Goal: Task Accomplishment & Management: Manage account settings

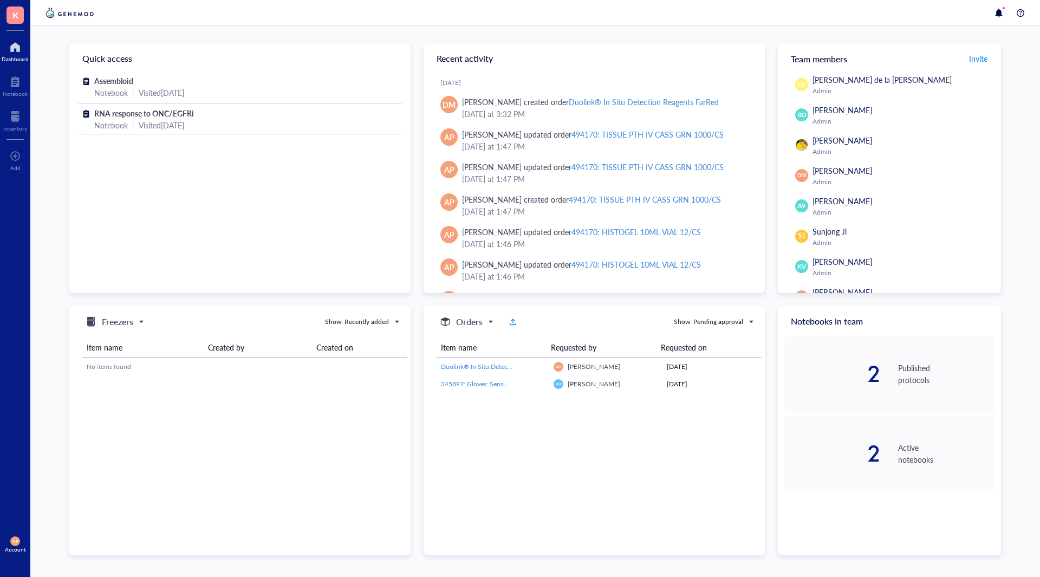
click at [8, 135] on div "K Dashboard Notebook Inventory To pick up a draggable item, press the space bar…" at bounding box center [15, 288] width 30 height 577
click at [16, 123] on div at bounding box center [15, 116] width 24 height 17
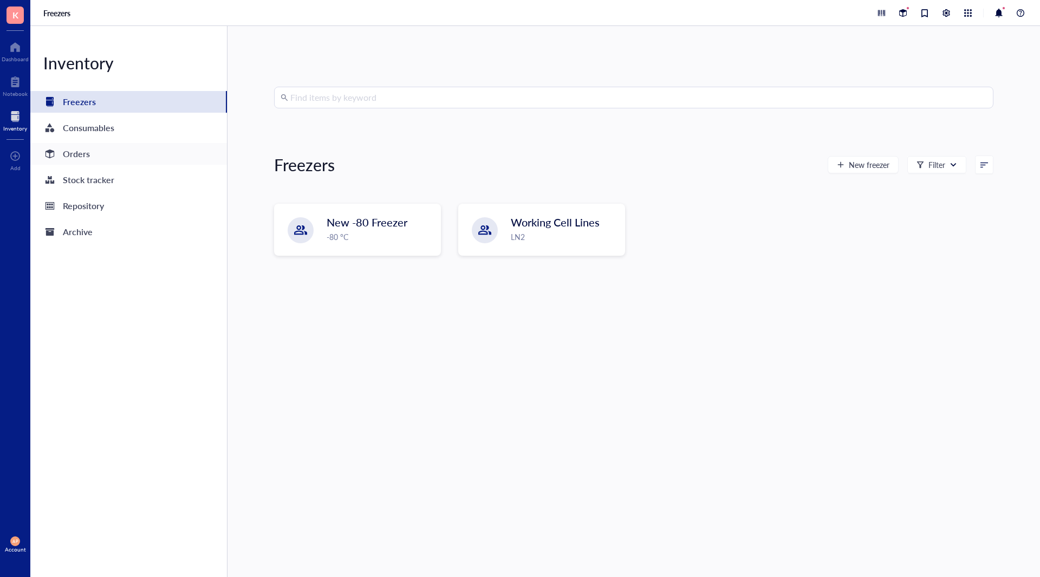
click at [90, 163] on div "Orders" at bounding box center [128, 154] width 197 height 22
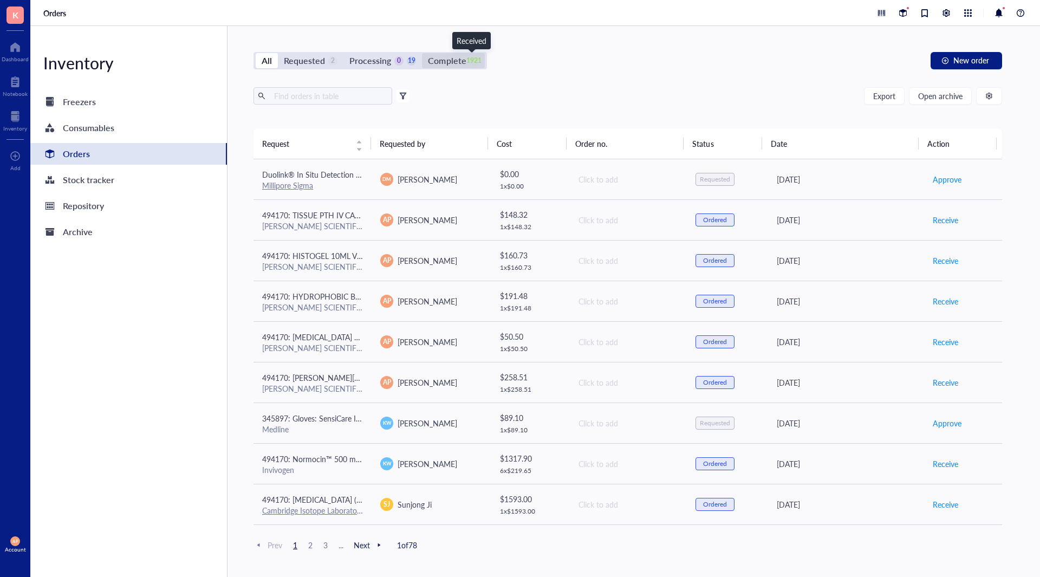
click at [470, 63] on div "1921" at bounding box center [474, 60] width 9 height 9
click at [422, 53] on input "Complete 1921" at bounding box center [422, 53] width 0 height 0
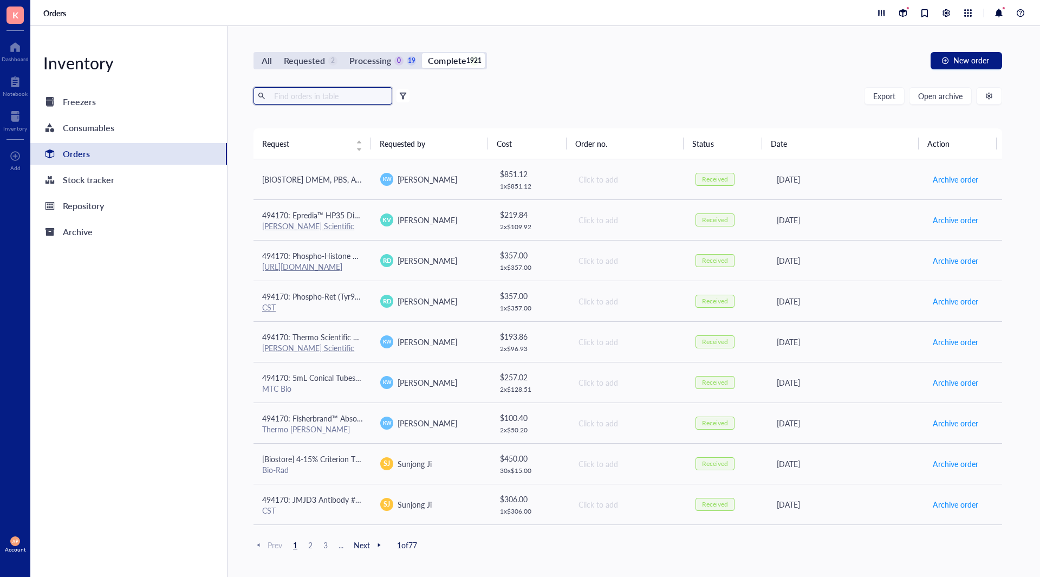
click at [314, 102] on input "text" at bounding box center [329, 96] width 118 height 16
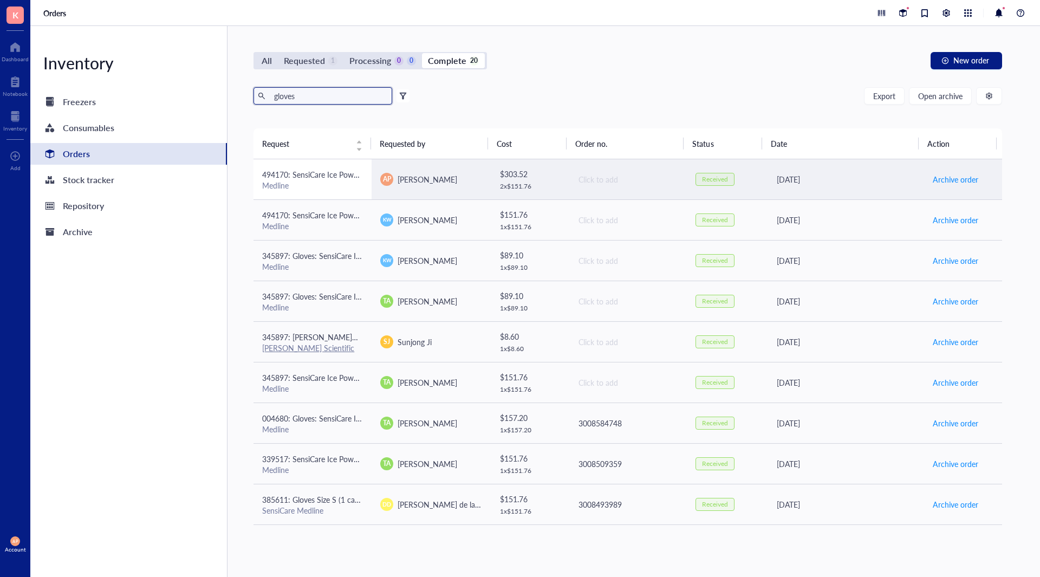
type input "gloves"
click at [326, 172] on span "494170: SensiCare Ice Powder-Free Nitrile Exam Gloves with SmartGuard Film, Siz…" at bounding box center [406, 174] width 289 height 11
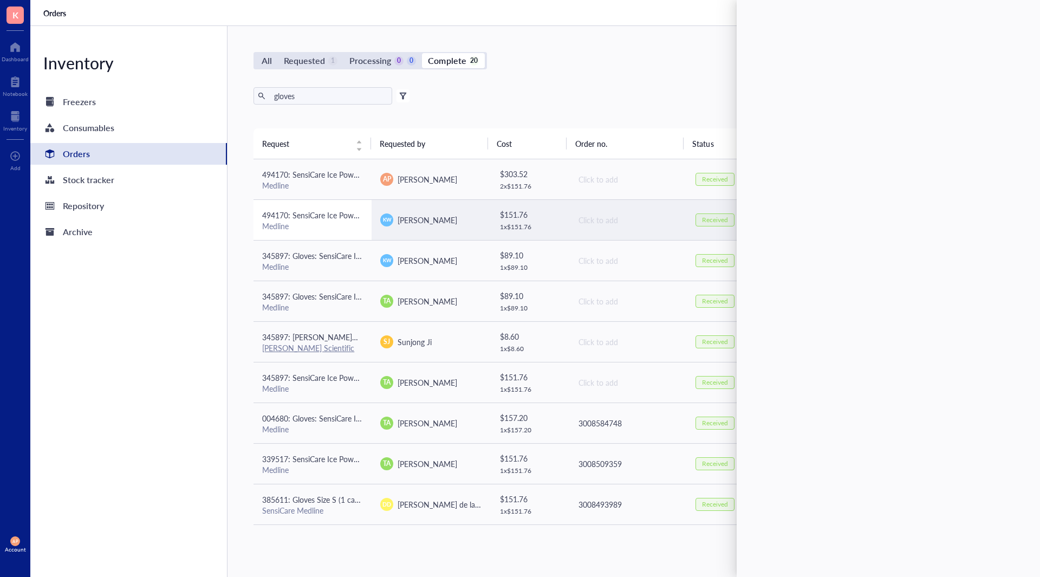
click at [345, 218] on span "494170: SensiCare Ice Powder-Free Nitrile Exam Gloves with SmartGuard Film, Siz…" at bounding box center [406, 215] width 289 height 11
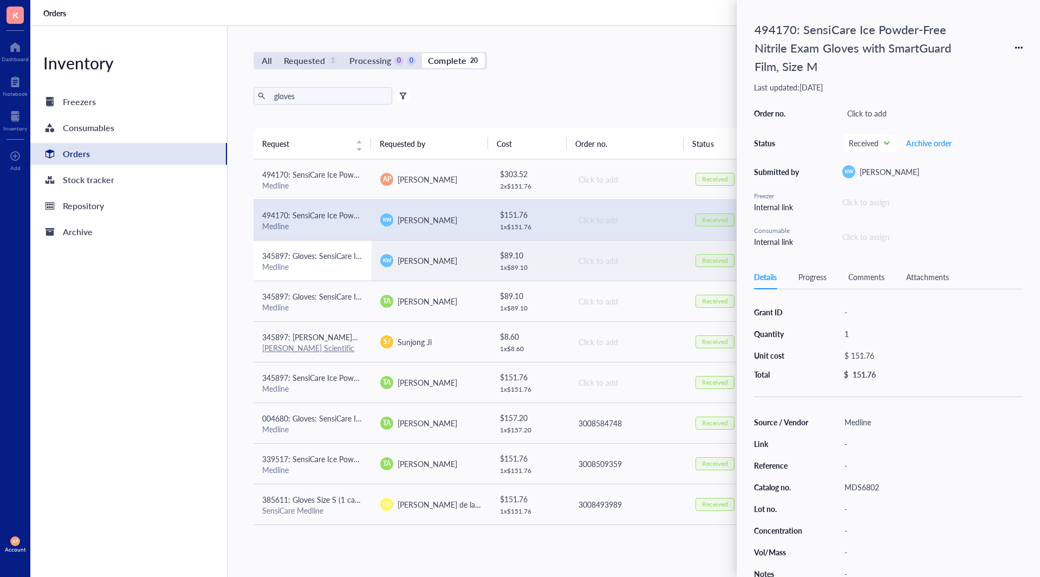
click at [337, 258] on span "345897: Gloves: SensiCare Ice Powder-Free Nitrile Exam Gloves with SmartGuard F…" at bounding box center [418, 255] width 313 height 11
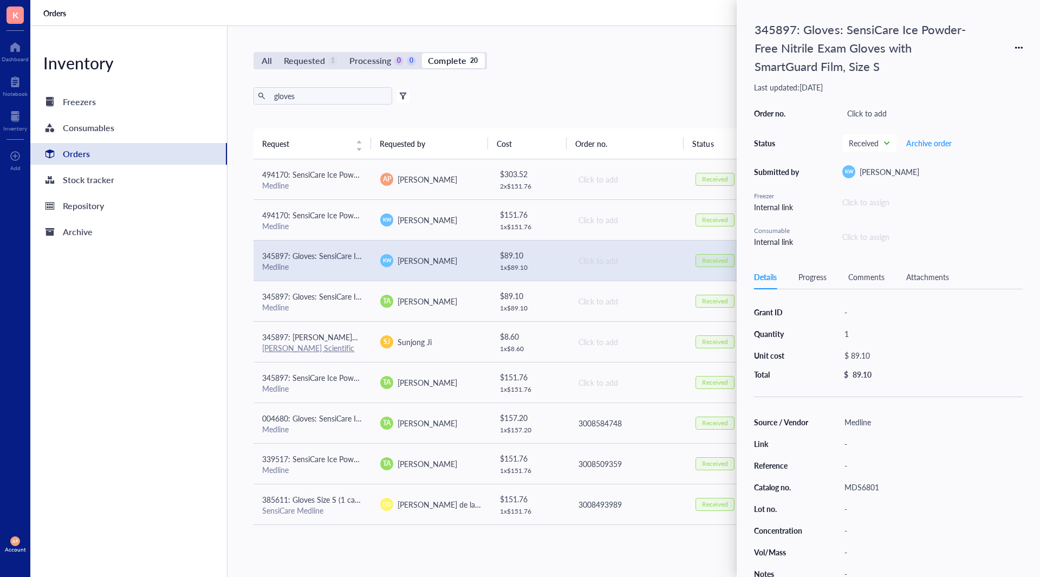
click at [1019, 44] on icon at bounding box center [1019, 48] width 8 height 8
click at [1008, 65] on span "Request again" at bounding box center [980, 63] width 68 height 12
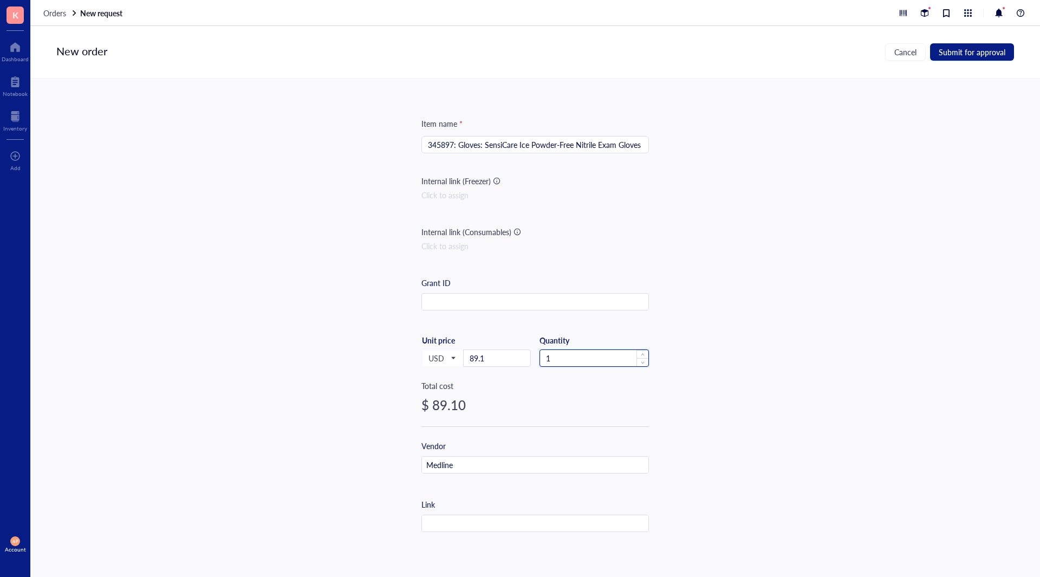
click at [574, 353] on input "1" at bounding box center [594, 358] width 108 height 16
click at [755, 383] on div "Item name * 345897: Gloves: SensiCare Ice Powder-Free Nitrile Exam Gloves with …" at bounding box center [535, 316] width 1010 height 475
click at [1006, 55] on button "Submit for approval" at bounding box center [972, 51] width 84 height 17
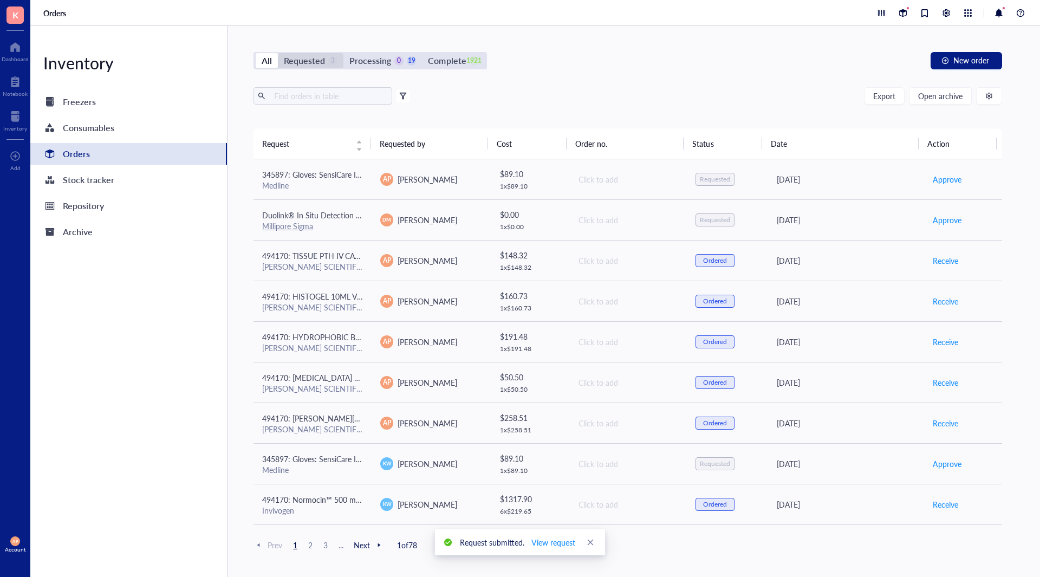
click at [336, 63] on div "3" at bounding box center [332, 60] width 9 height 9
click at [278, 53] on input "Requested 3" at bounding box center [278, 53] width 0 height 0
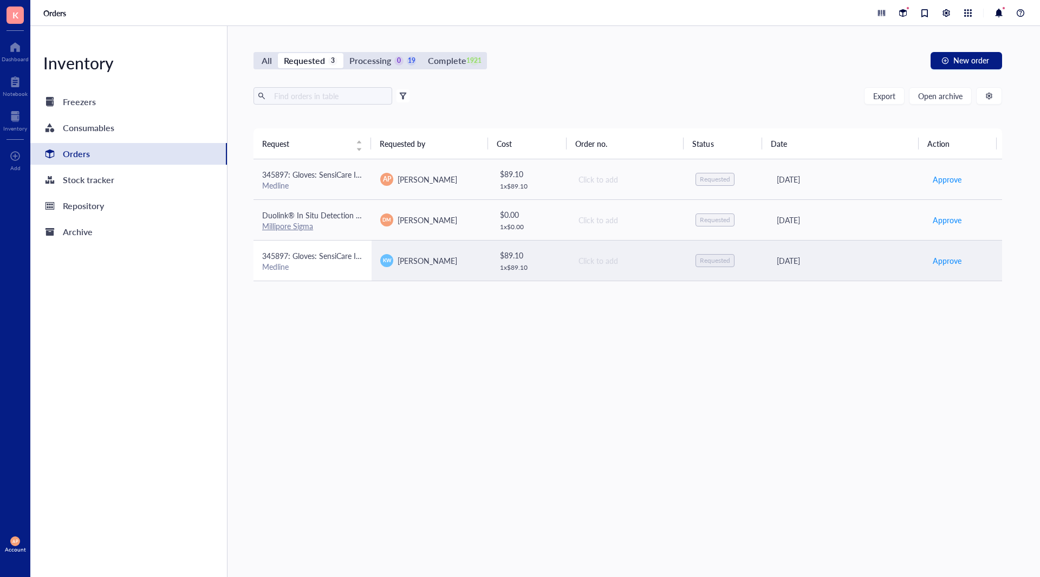
click at [298, 264] on div "Medline" at bounding box center [312, 267] width 101 height 10
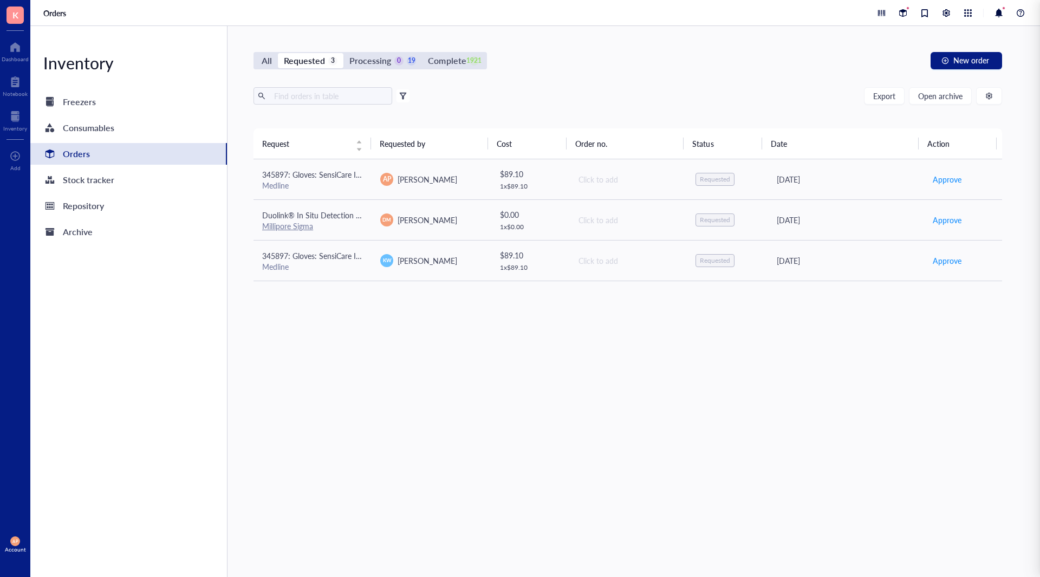
click at [470, 492] on div "Request Requested by Cost Order no. Status Date Action 345897: Gloves: SensiCar…" at bounding box center [628, 326] width 749 height 397
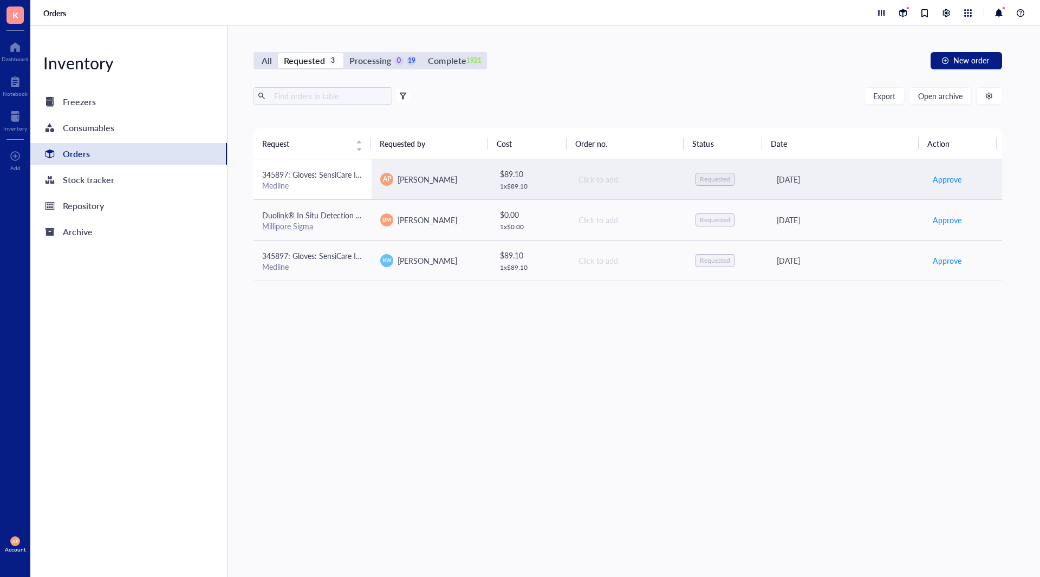
click at [354, 196] on td "345897: Gloves: SensiCare Ice Powder-Free Nitrile Exam Gloves with SmartGuard F…" at bounding box center [313, 179] width 118 height 41
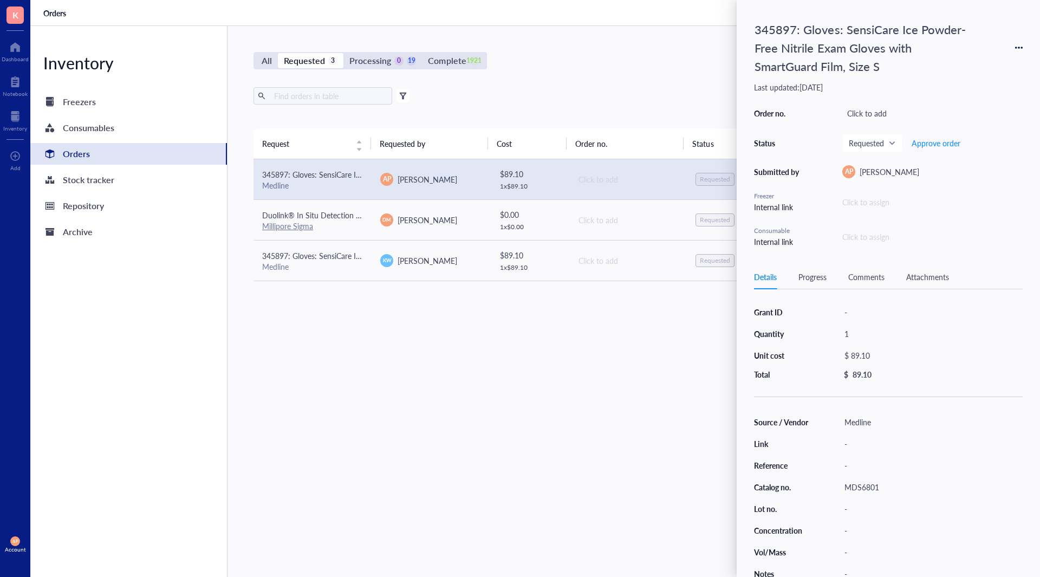
drag, startPoint x: 488, startPoint y: 385, endPoint x: 323, endPoint y: 265, distance: 202.8
click at [485, 380] on div "Request Requested by Cost Order no. Status Date Action 345897: Gloves: SensiCar…" at bounding box center [628, 326] width 749 height 397
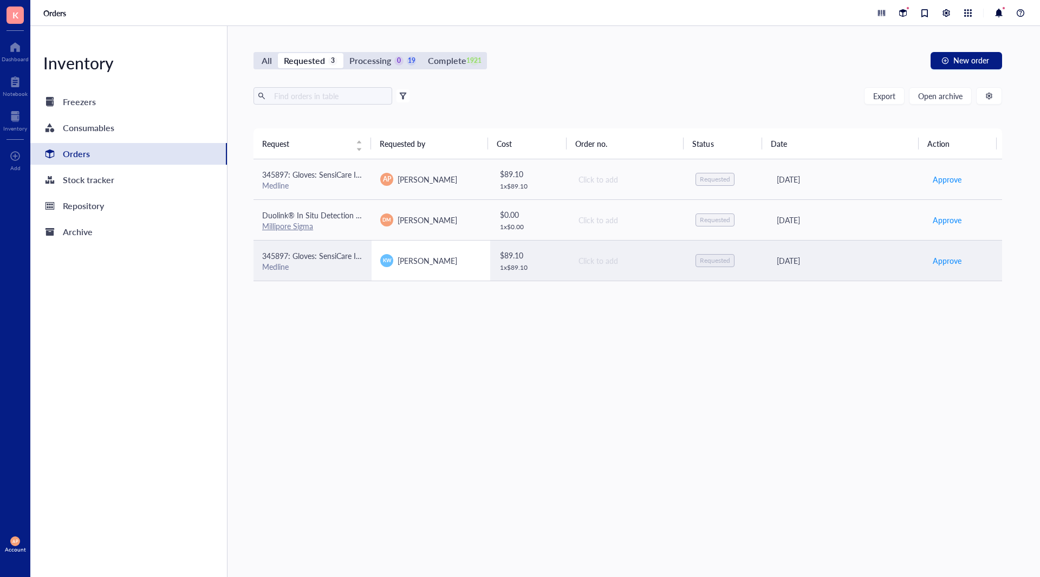
click at [374, 253] on td "[PERSON_NAME]" at bounding box center [431, 260] width 118 height 41
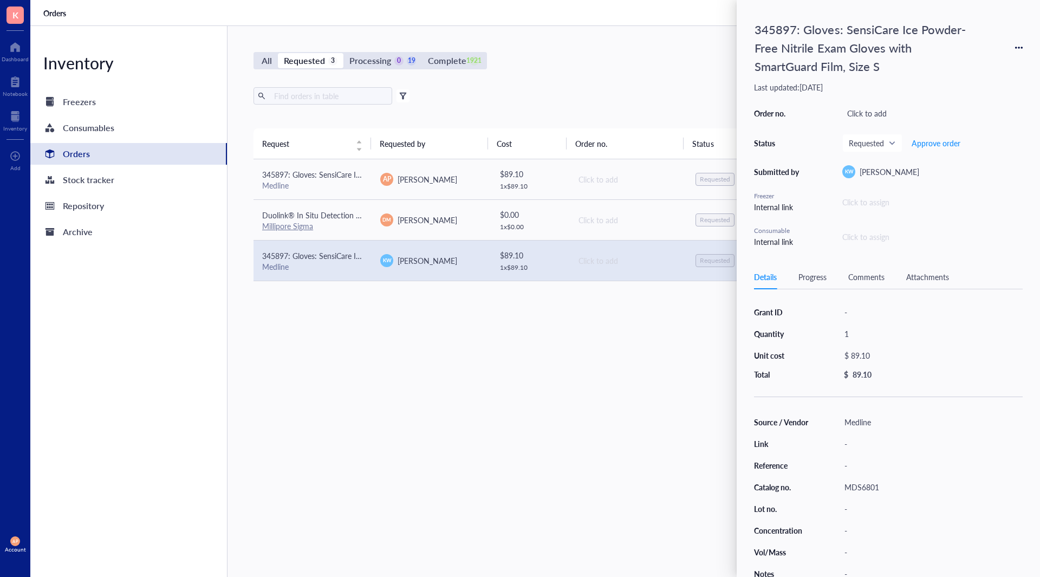
drag, startPoint x: 603, startPoint y: 483, endPoint x: 688, endPoint y: 406, distance: 114.7
click at [608, 479] on div "Request Requested by Cost Order no. Status Date Action 345897: Gloves: SensiCar…" at bounding box center [628, 326] width 749 height 397
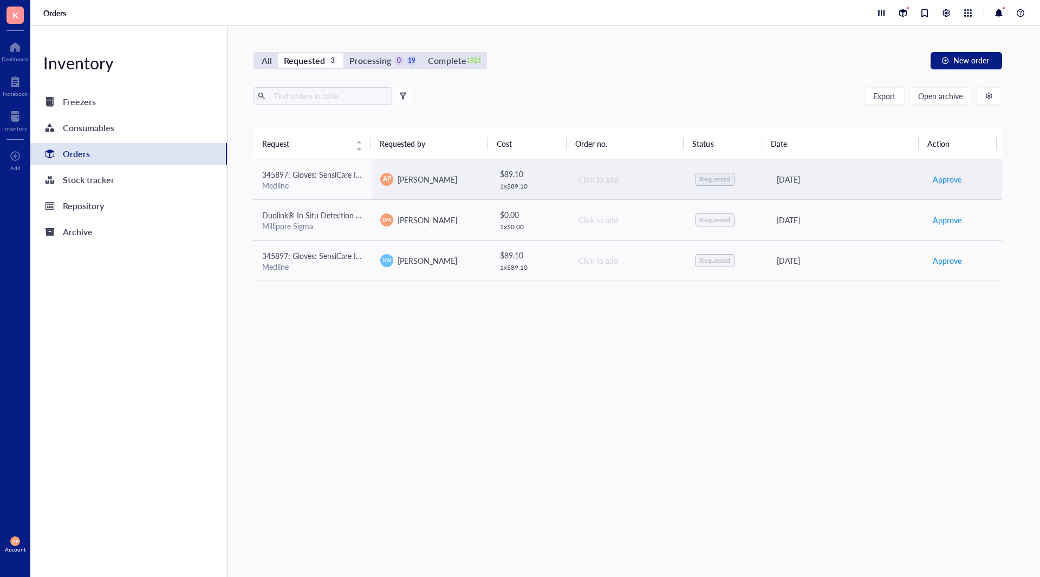
drag, startPoint x: 980, startPoint y: 177, endPoint x: 637, endPoint y: 424, distance: 423.0
click at [637, 424] on div "Request Requested by Cost Order no. Status Date Action 345897: Gloves: SensiCar…" at bounding box center [628, 326] width 749 height 397
click at [325, 172] on span "345897: Gloves: SensiCare Ice Powder-Free Nitrile Exam Gloves with SmartGuard F…" at bounding box center [418, 174] width 313 height 11
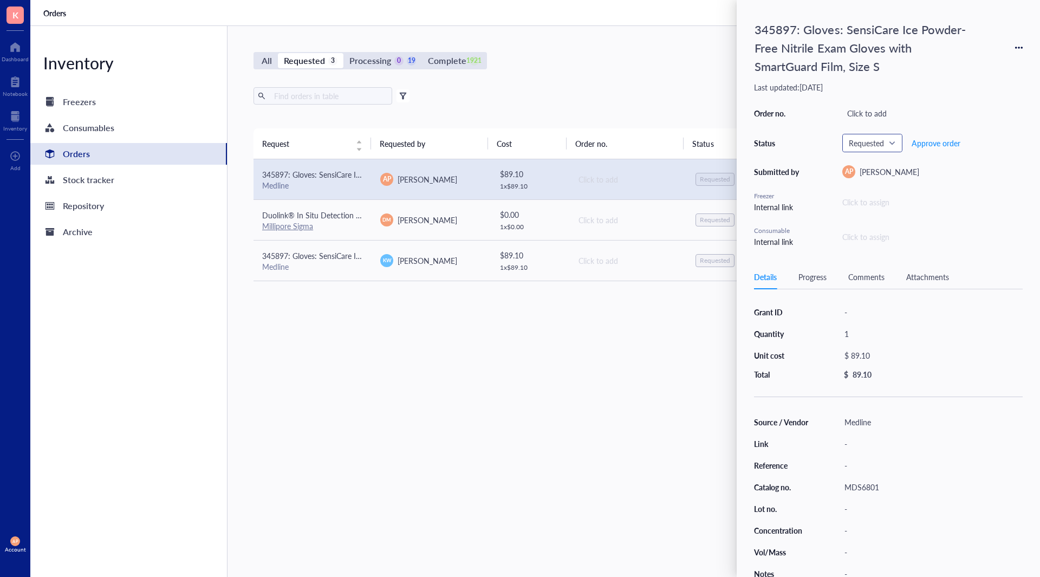
click at [876, 144] on span "Requested" at bounding box center [871, 143] width 45 height 10
click at [1005, 65] on div "345897: Gloves: SensiCare Ice Powder-Free Nitrile Exam Gloves with SmartGuard F…" at bounding box center [888, 47] width 269 height 61
click at [1017, 46] on icon at bounding box center [1019, 48] width 8 height 8
click at [977, 133] on span "Delete" at bounding box center [980, 133] width 68 height 12
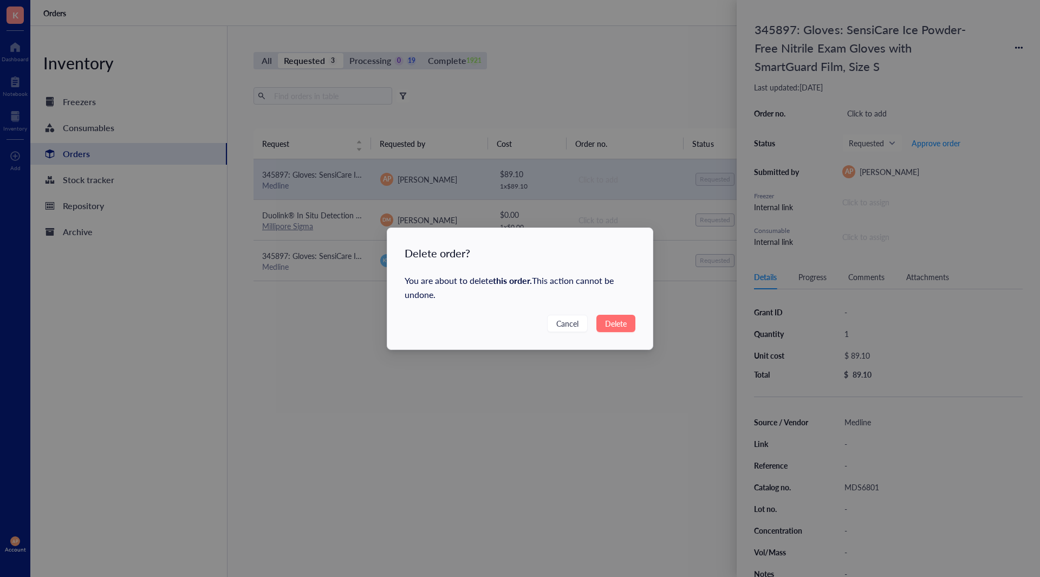
click at [626, 326] on span "Delete" at bounding box center [616, 323] width 22 height 12
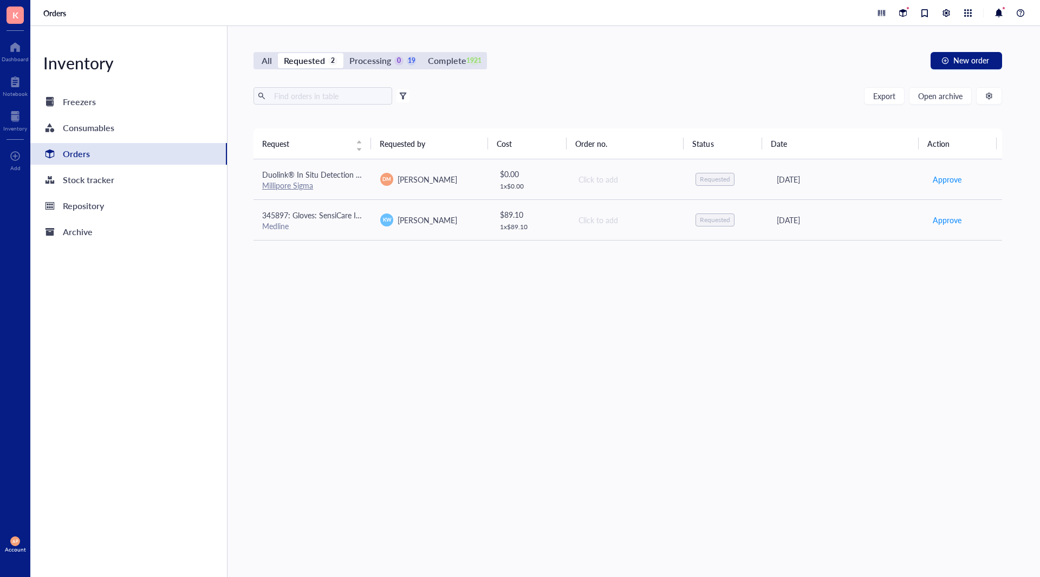
click at [333, 241] on div "Request Requested by Cost Order no. Status Date Action Duolink® In Situ Detecti…" at bounding box center [628, 326] width 749 height 397
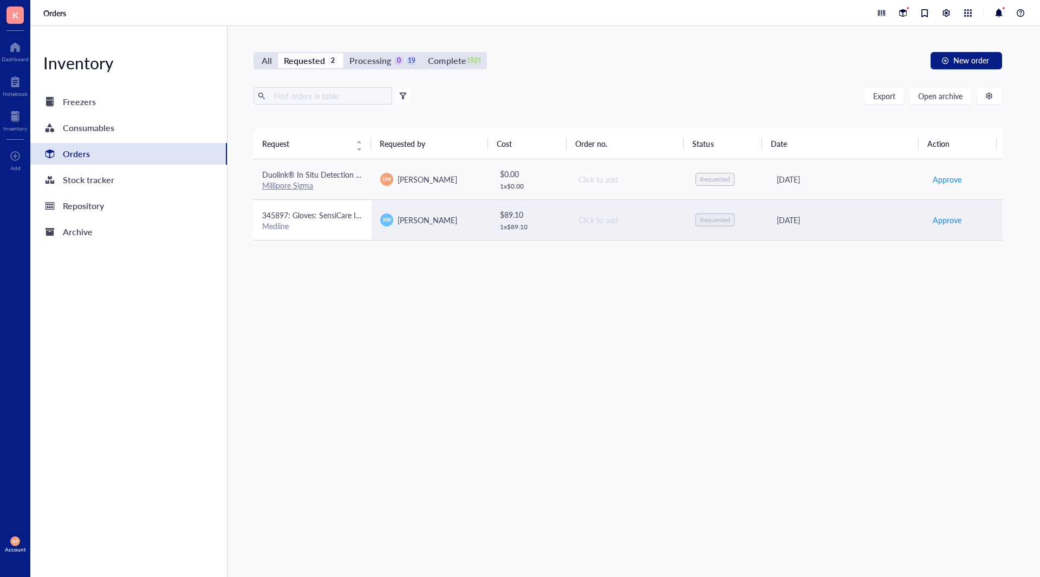
click at [332, 233] on td "345897: Gloves: SensiCare Ice Powder-Free Nitrile Exam Gloves with SmartGuard F…" at bounding box center [313, 219] width 118 height 41
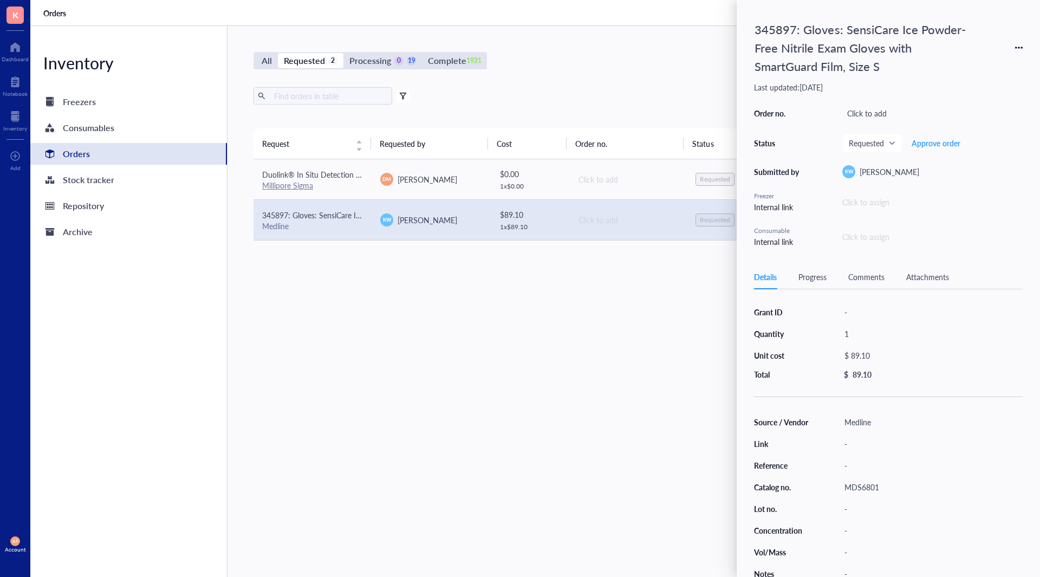
drag, startPoint x: 855, startPoint y: 425, endPoint x: 870, endPoint y: 478, distance: 55.9
click at [854, 431] on div "Source / Vendor Medline Link - Reference - Catalog no. MDS6801 Lot no. - Concen…" at bounding box center [888, 497] width 269 height 167
click at [868, 489] on div "MDS6801" at bounding box center [931, 486] width 183 height 15
click at [854, 361] on div "$ 89.10" at bounding box center [929, 355] width 179 height 15
drag, startPoint x: 893, startPoint y: 351, endPoint x: 808, endPoint y: 348, distance: 84.5
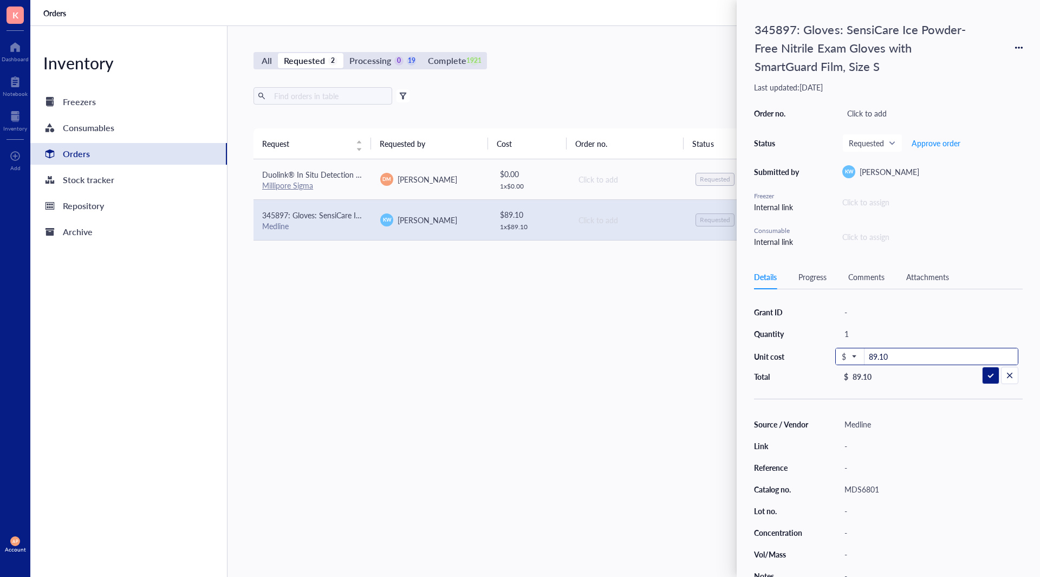
click at [808, 348] on div "Grant ID - Quantity 1 Unit cost $ 89.10 Total $ 89.10" at bounding box center [888, 342] width 269 height 77
type input "96.50"
drag, startPoint x: 986, startPoint y: 379, endPoint x: 876, endPoint y: 337, distance: 117.4
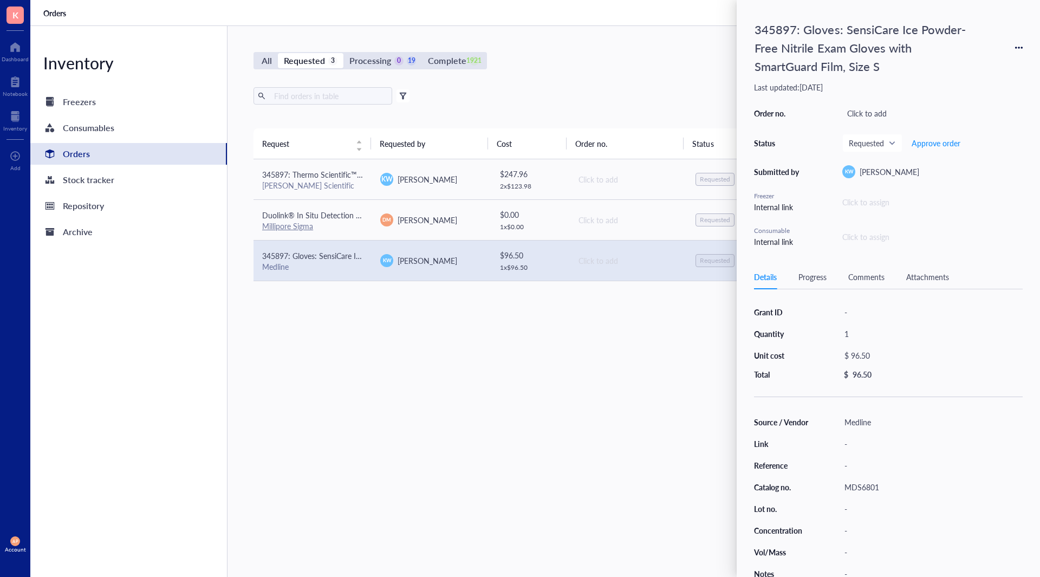
click at [864, 333] on div "1" at bounding box center [931, 333] width 183 height 15
type input "2"
click at [783, 23] on div "345897: Gloves: SensiCare Ice Powder-Free Nitrile Exam Gloves with SmartGuard F…" at bounding box center [864, 47] width 228 height 61
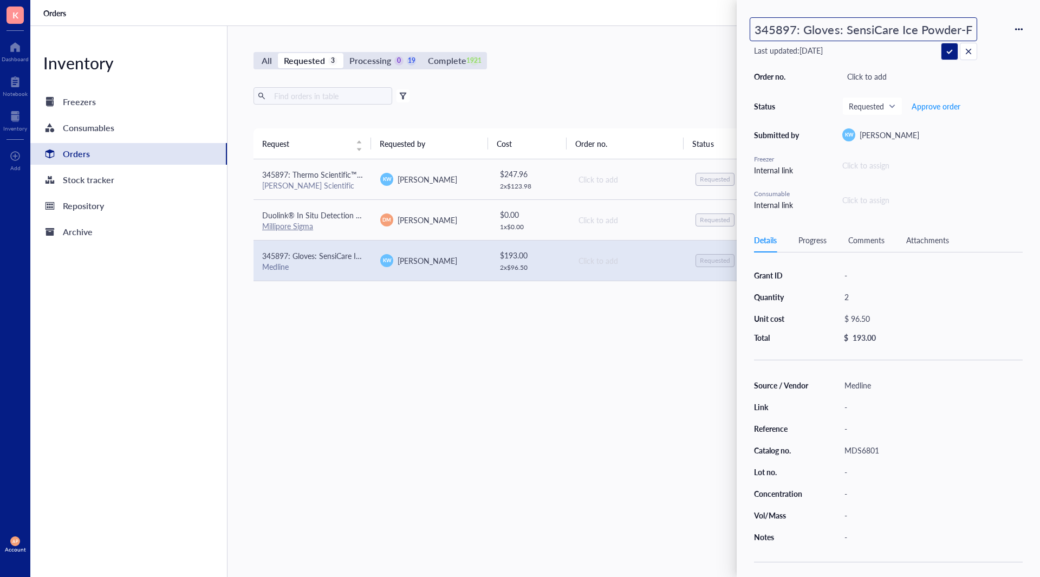
click at [763, 27] on input "345897: Gloves: SensiCare Ice Powder-Free Nitrile Exam Gloves with SmartGuard F…" at bounding box center [863, 29] width 226 height 23
type input "494170: Gloves: SensiCare Ice Powder-Free Nitrile Exam Gloves with SmartGuard F…"
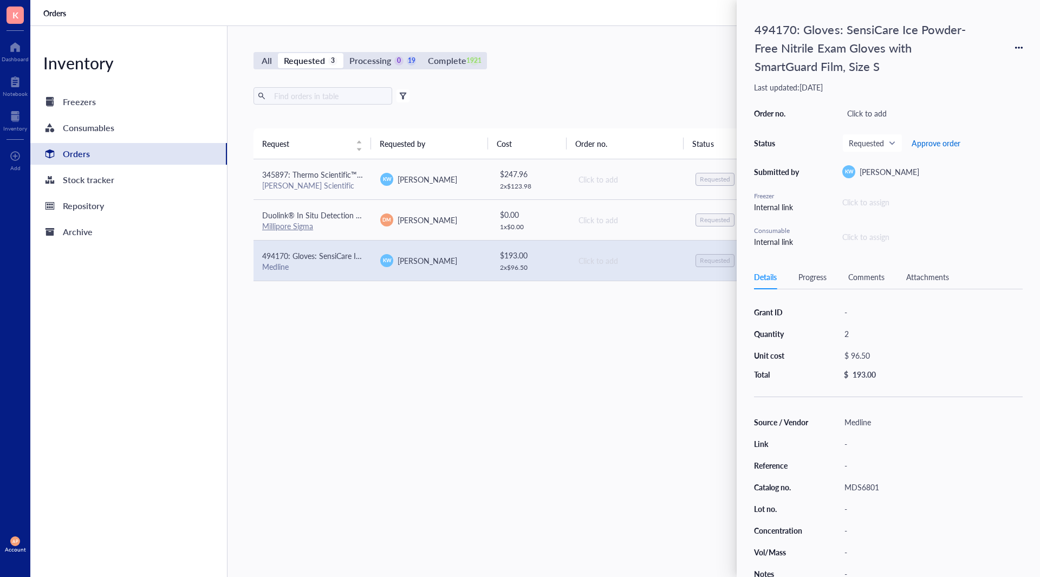
click at [927, 136] on button "Approve order" at bounding box center [936, 142] width 50 height 17
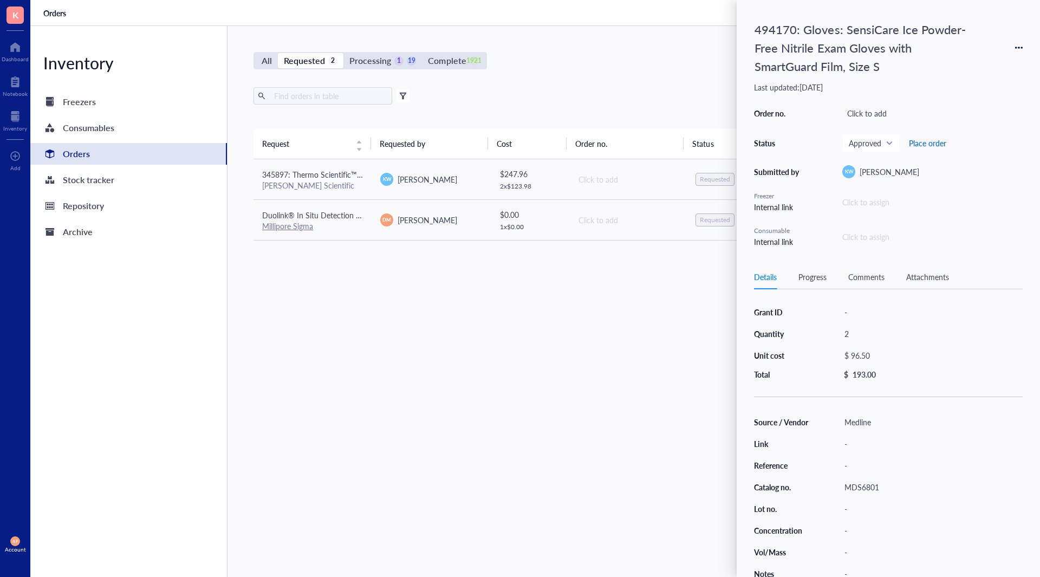
click at [933, 145] on span "Place order" at bounding box center [927, 143] width 37 height 9
click at [588, 333] on div "Request Requested by Cost Order no. Status Date Action 345897: Thermo Scientifi…" at bounding box center [628, 326] width 749 height 397
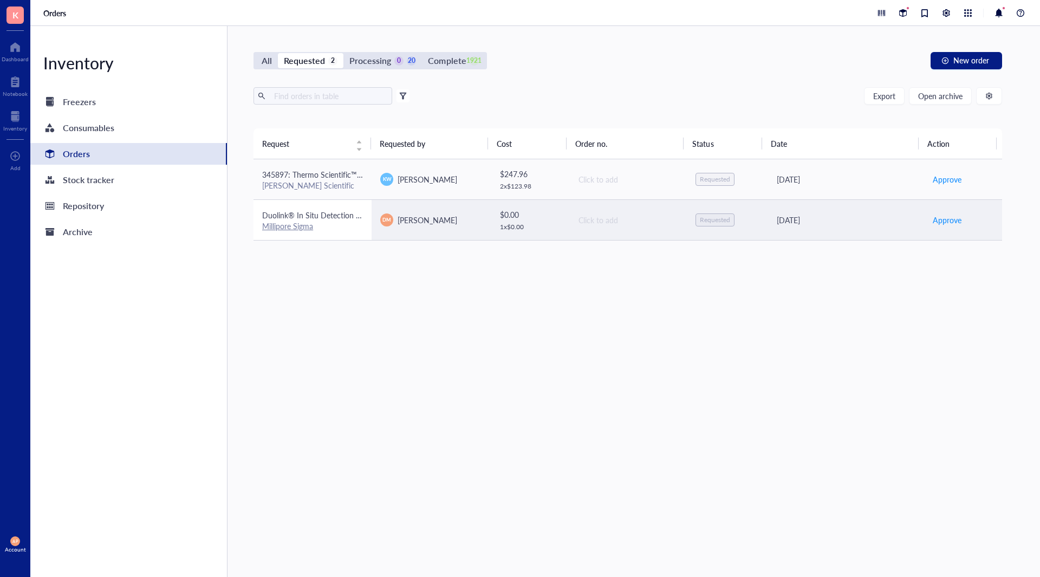
click at [332, 228] on div "Millipore Sigma" at bounding box center [312, 226] width 101 height 10
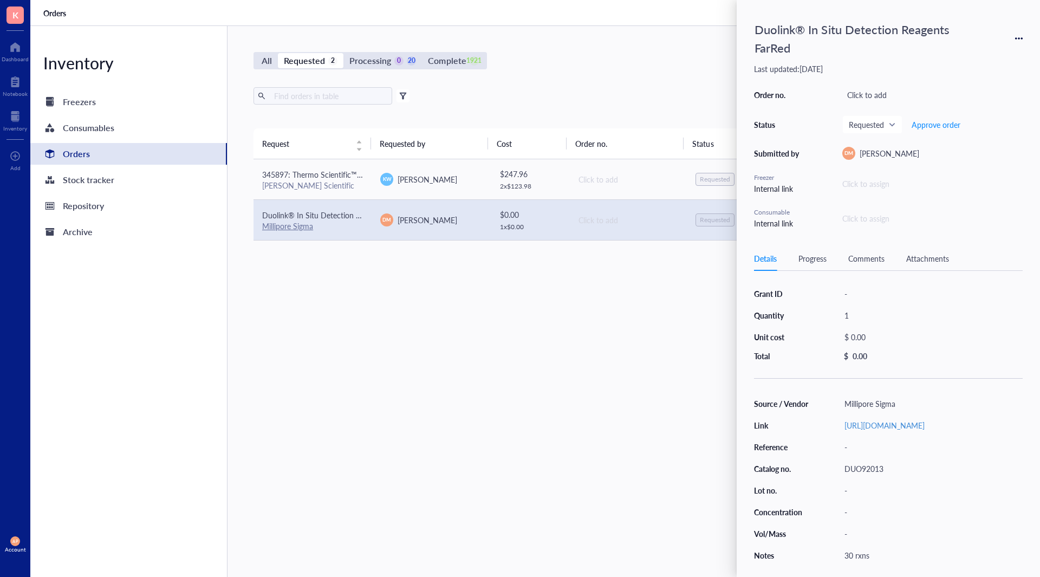
click at [856, 502] on div "Source / Vendor Millipore Sigma Link [URL][DOMAIN_NAME] Reference - Catalog no.…" at bounding box center [888, 479] width 269 height 167
drag, startPoint x: 863, startPoint y: 491, endPoint x: 906, endPoint y: 497, distance: 43.7
click at [863, 476] on div "DUO92013" at bounding box center [931, 468] width 183 height 15
click at [863, 330] on div "$ 0.00" at bounding box center [929, 336] width 179 height 15
drag, startPoint x: 908, startPoint y: 339, endPoint x: 805, endPoint y: 336, distance: 103.0
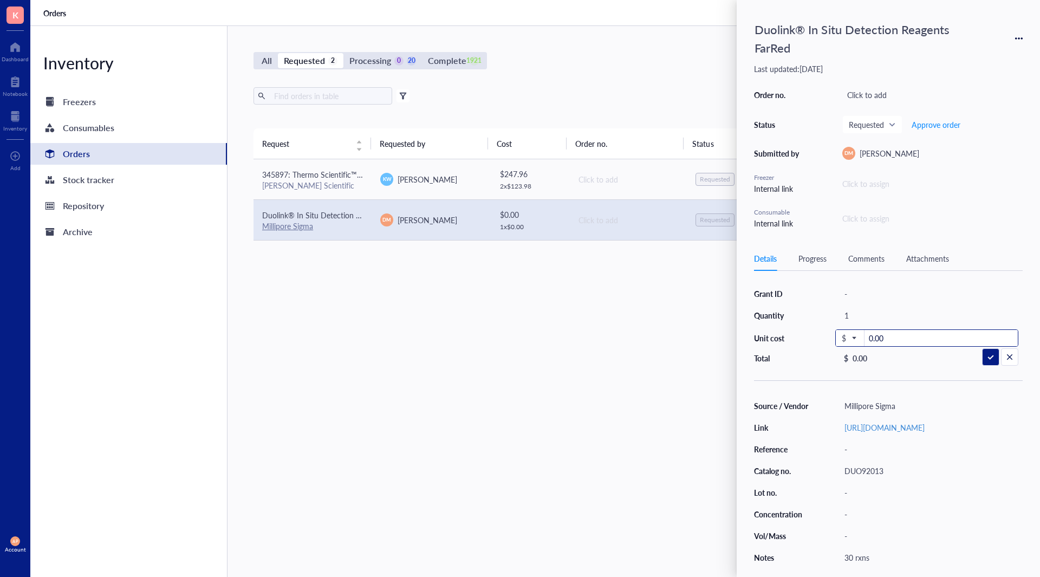
click at [813, 336] on div "Grant ID - Quantity 1 Unit cost $ 0.00 Total $ 0.00" at bounding box center [888, 324] width 269 height 77
type input "420.85"
click at [848, 35] on div "Duolink® In Situ Detection Reagents FarRed" at bounding box center [864, 38] width 228 height 42
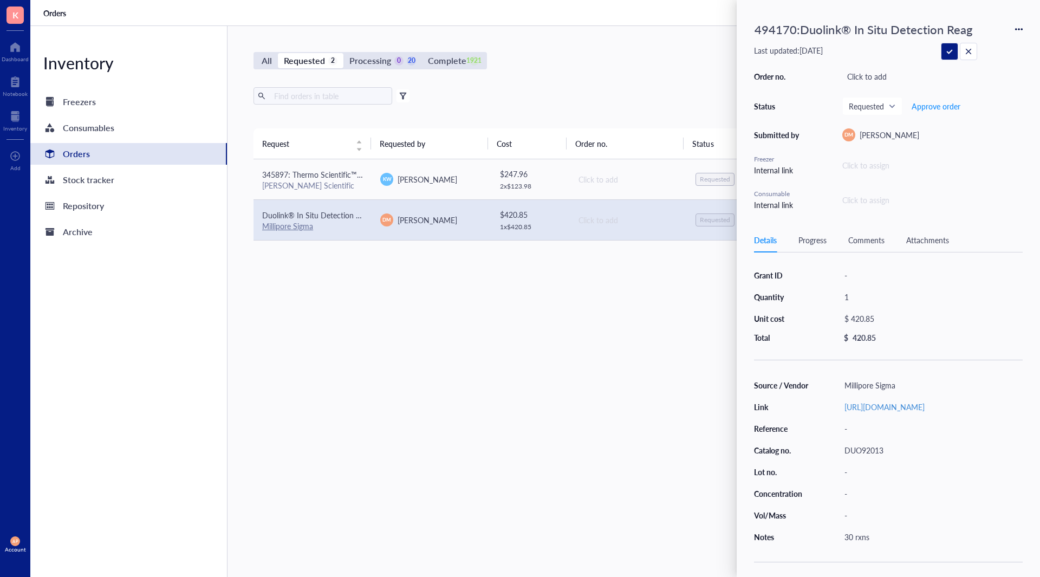
type input "494170: Duolink® In Situ Detection Reagents FarRed"
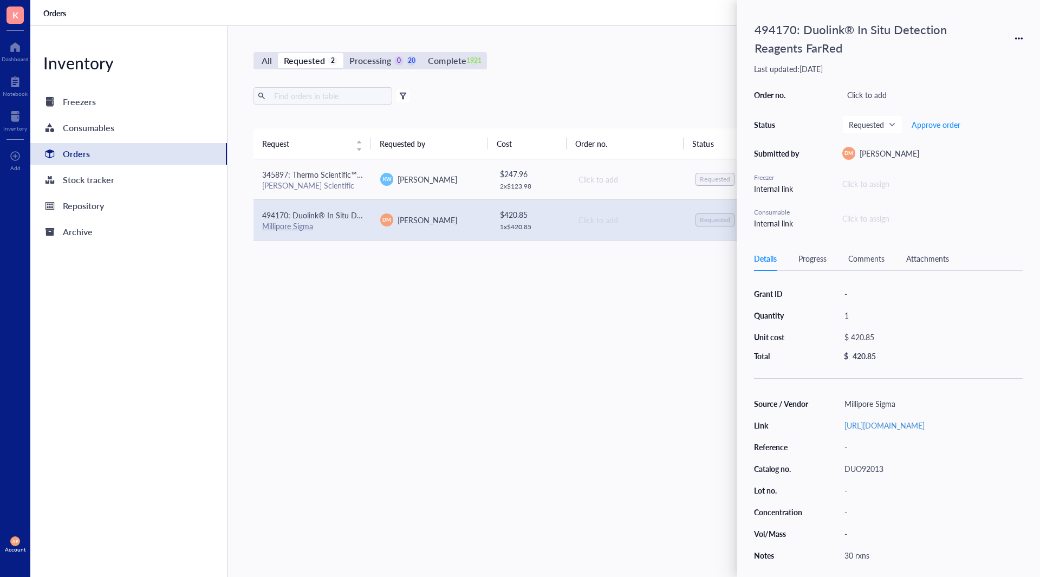
click at [540, 446] on div "Request Requested by Cost Order no. Status Date Action 345897: Thermo Scientifi…" at bounding box center [628, 326] width 749 height 397
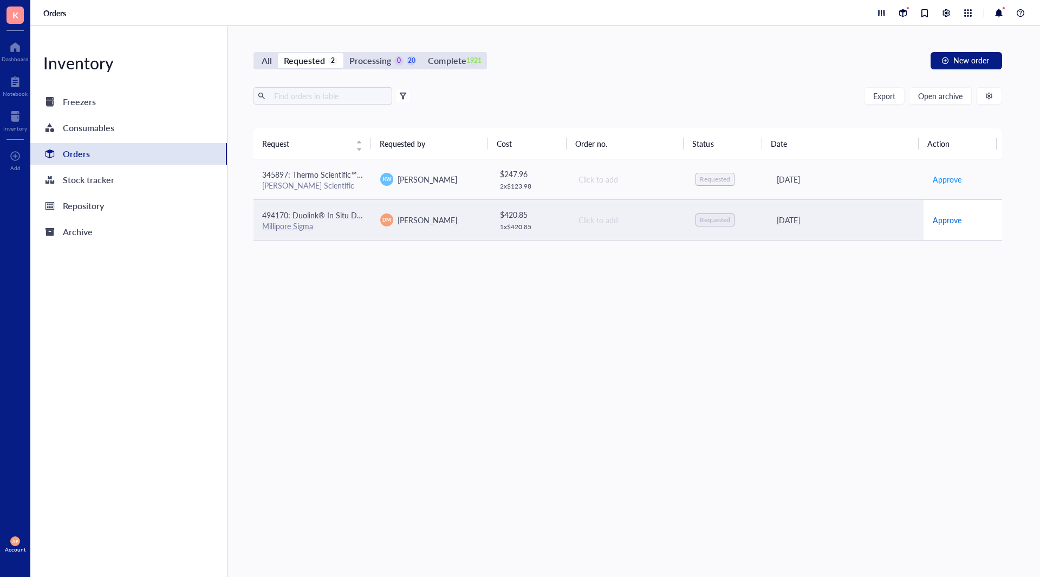
click at [952, 219] on span "Approve" at bounding box center [947, 220] width 29 height 12
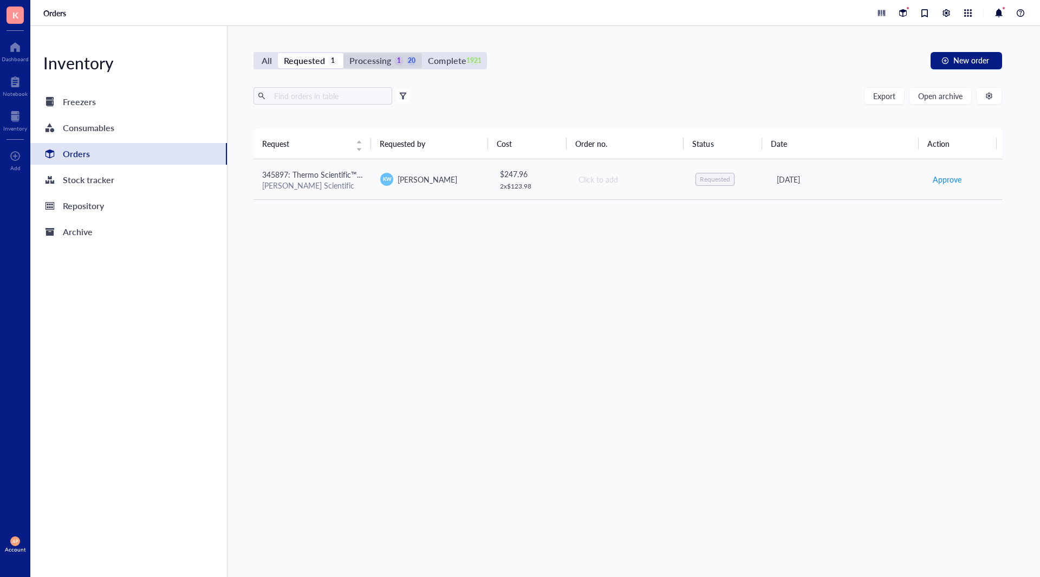
click at [369, 59] on div "Processing" at bounding box center [370, 60] width 42 height 15
click at [343, 53] on input "Processing 1 20" at bounding box center [343, 53] width 0 height 0
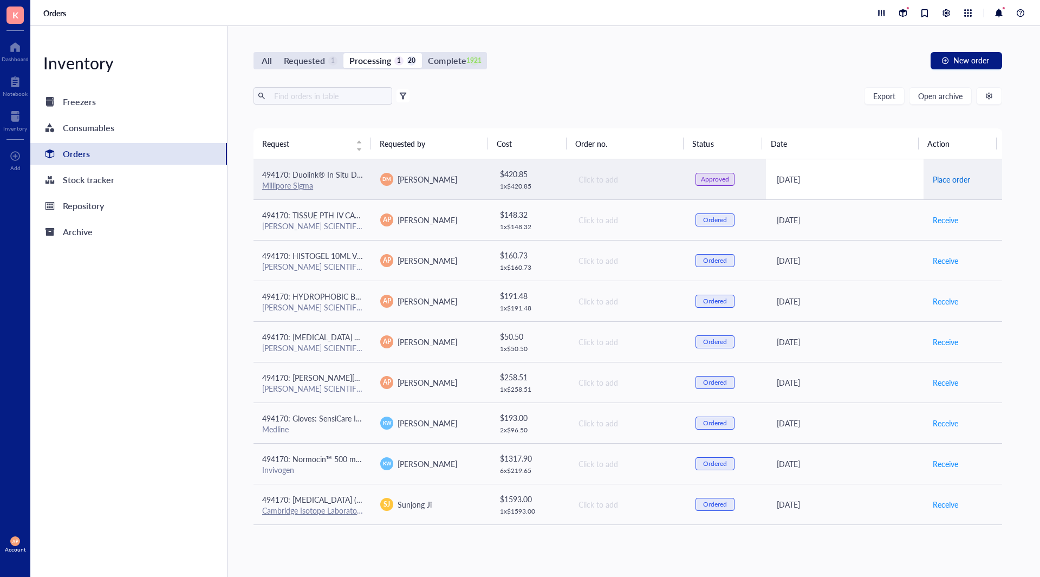
drag, startPoint x: 952, startPoint y: 178, endPoint x: 858, endPoint y: 167, distance: 94.9
click at [952, 178] on span "Place order" at bounding box center [951, 179] width 37 height 12
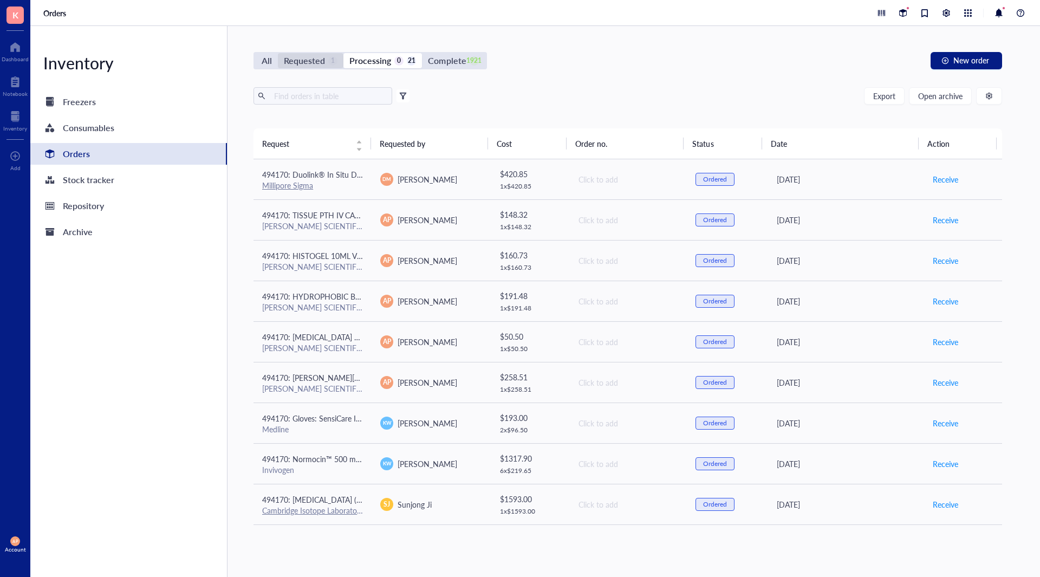
click at [315, 60] on div "Requested" at bounding box center [304, 60] width 41 height 15
click at [278, 53] on input "Requested 1" at bounding box center [278, 53] width 0 height 0
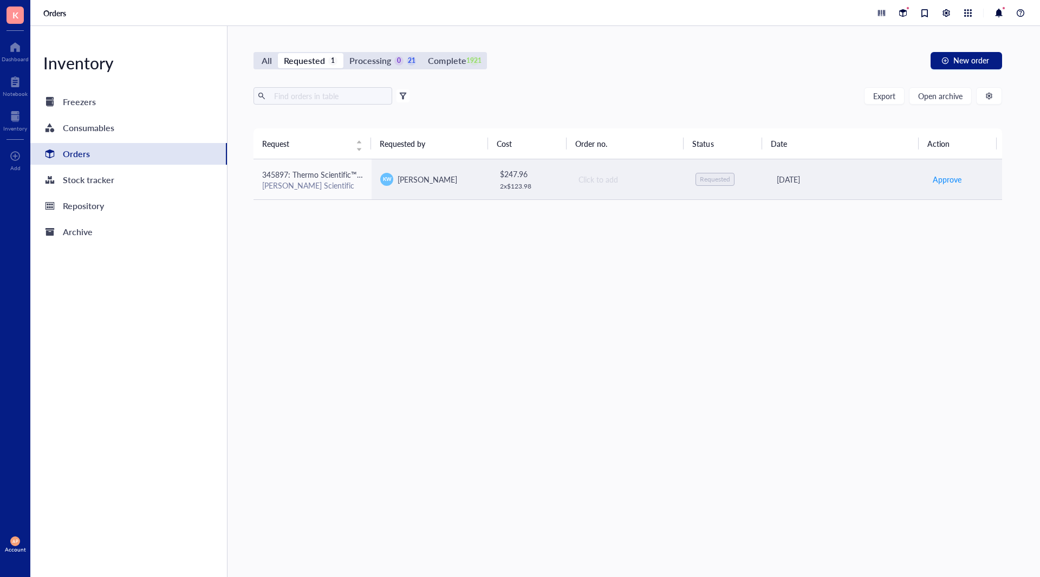
drag, startPoint x: 337, startPoint y: 182, endPoint x: 458, endPoint y: 264, distance: 146.6
click at [338, 184] on div "[PERSON_NAME] Scientific" at bounding box center [312, 185] width 101 height 10
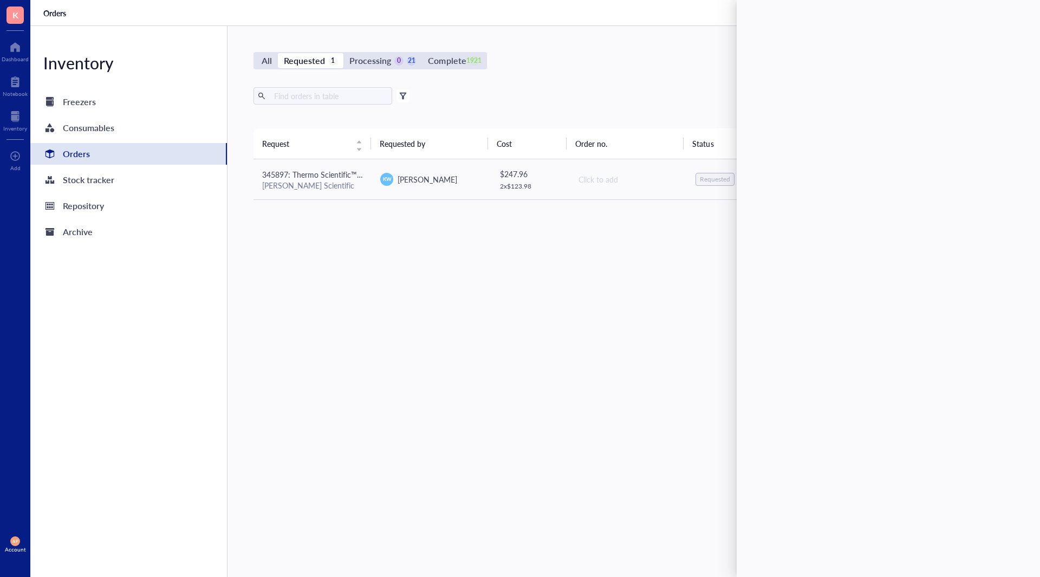
click at [602, 333] on div "Request Requested by Cost Order no. Status Date Action 345897: Thermo Scientifi…" at bounding box center [628, 326] width 749 height 397
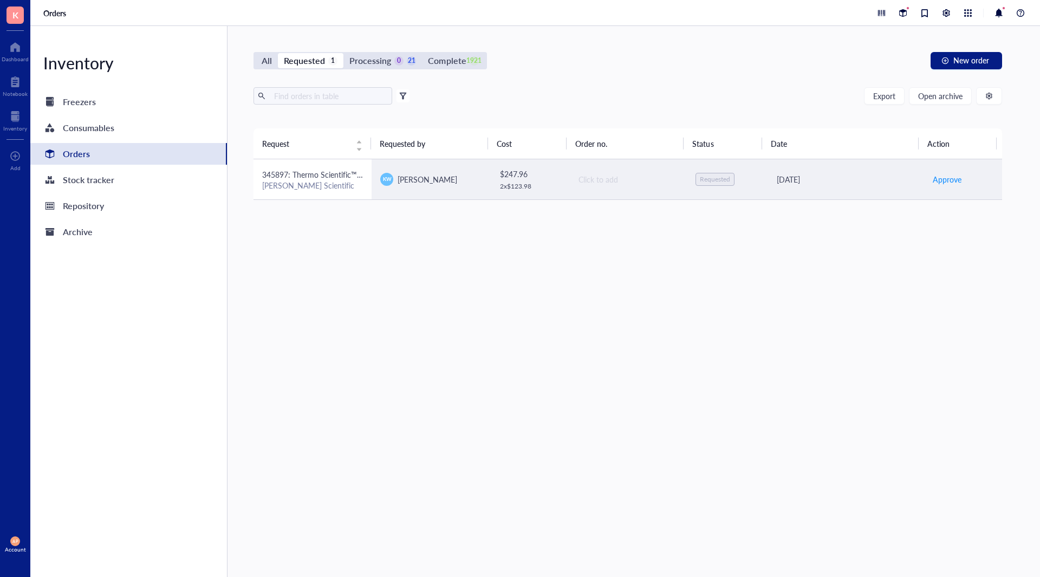
click at [363, 191] on td "345897: Thermo Scientific™ BioLite™ Cell Culture Treated Flasks (25cm2) T25 [PE…" at bounding box center [313, 179] width 118 height 41
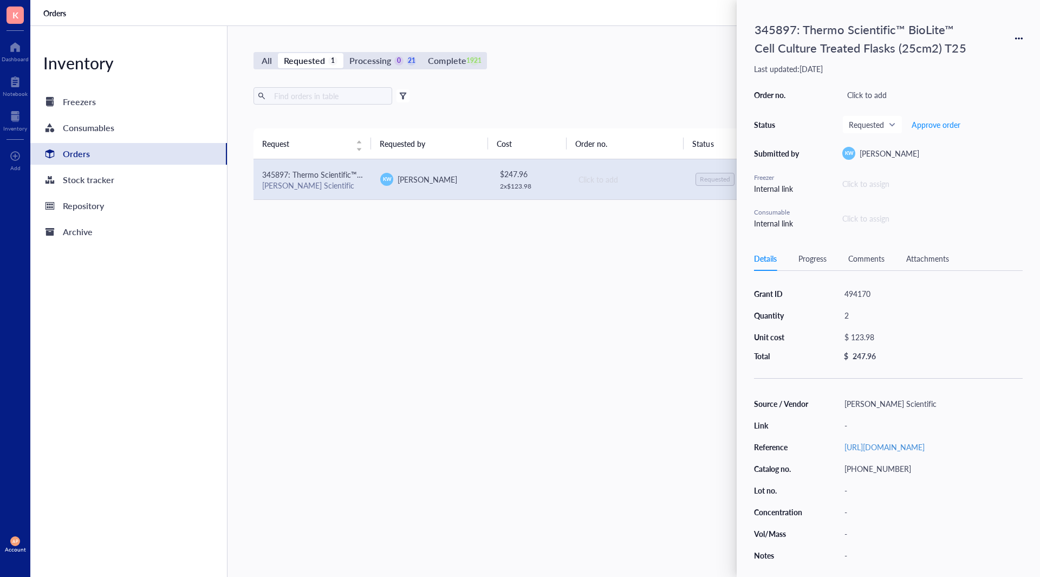
click at [862, 287] on div "494170" at bounding box center [931, 293] width 183 height 15
click at [879, 476] on div "[PHONE_NUMBER]" at bounding box center [931, 468] width 183 height 15
click at [383, 392] on div "Request Requested by Cost Order no. Status Date Action 345897: Thermo Scientifi…" at bounding box center [628, 326] width 749 height 397
click at [797, 35] on div "345897: Thermo Scientific™ BioLite™ Cell Culture Treated Flasks (25cm2) T25" at bounding box center [864, 38] width 228 height 42
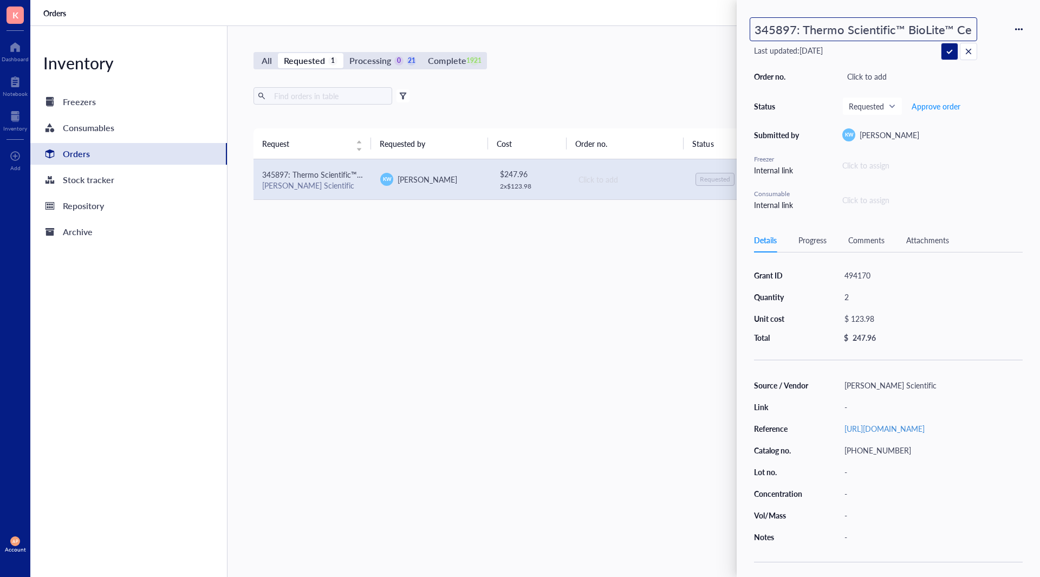
click at [775, 31] on input "345897: Thermo Scientific™ BioLite™ Cell Culture Treated Flasks (25cm2) T25" at bounding box center [863, 29] width 226 height 23
type input "494170: Thermo Scientific™ BioLite™ Cell Culture Treated Flasks (25cm2) T25"
click at [866, 239] on div "494170: Thermo Scientific™ BioLite™ Cell Culture Treated Flasks (25cm2) T25 Las…" at bounding box center [888, 288] width 303 height 577
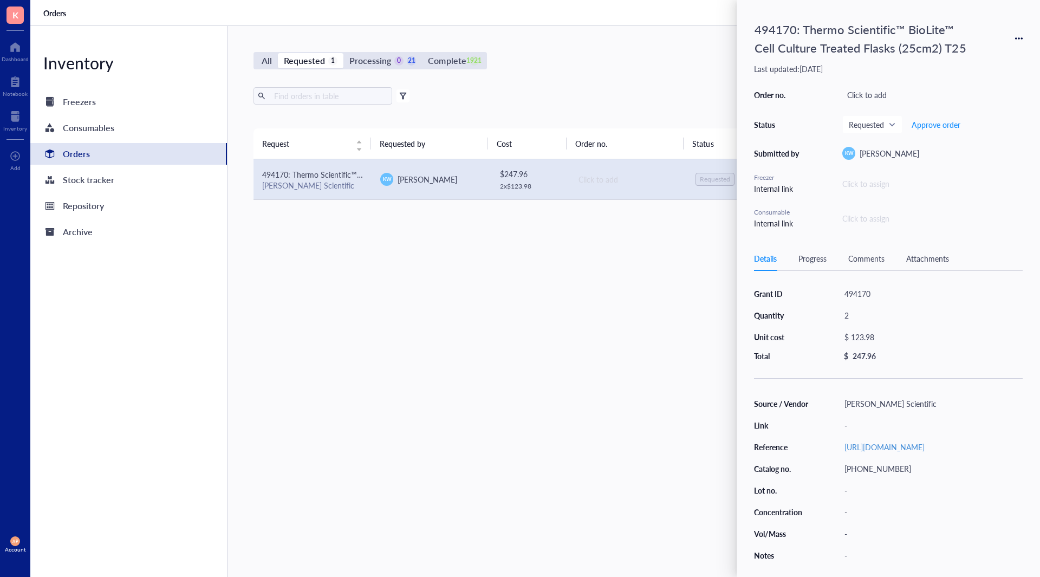
click at [853, 258] on div "Comments" at bounding box center [866, 258] width 36 height 12
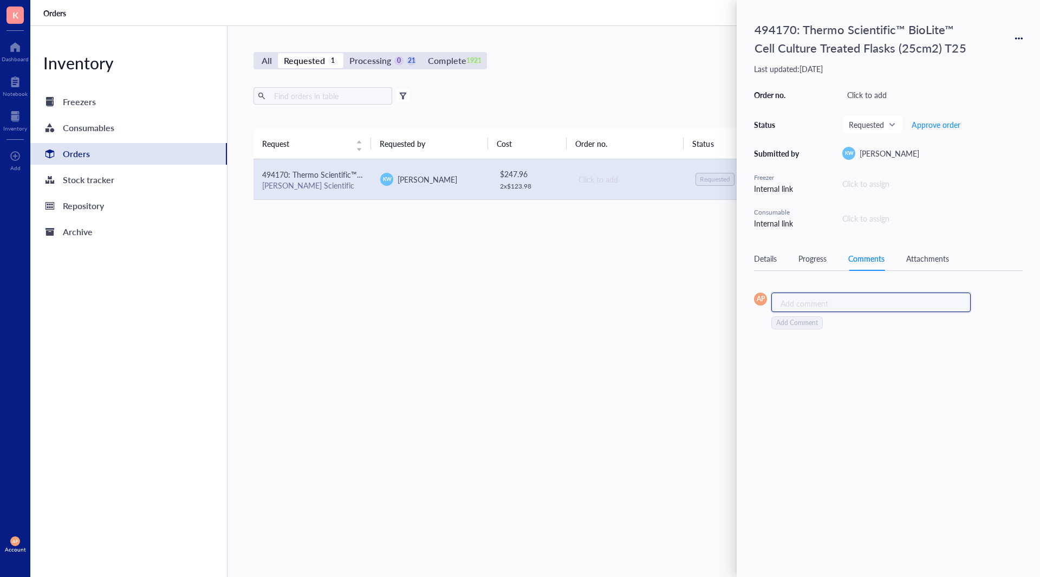
click at [854, 309] on div "Add comment ﻿" at bounding box center [870, 303] width 199 height 20
click at [938, 128] on span "Approve order" at bounding box center [936, 124] width 49 height 9
click at [938, 128] on span "Place order" at bounding box center [927, 124] width 37 height 9
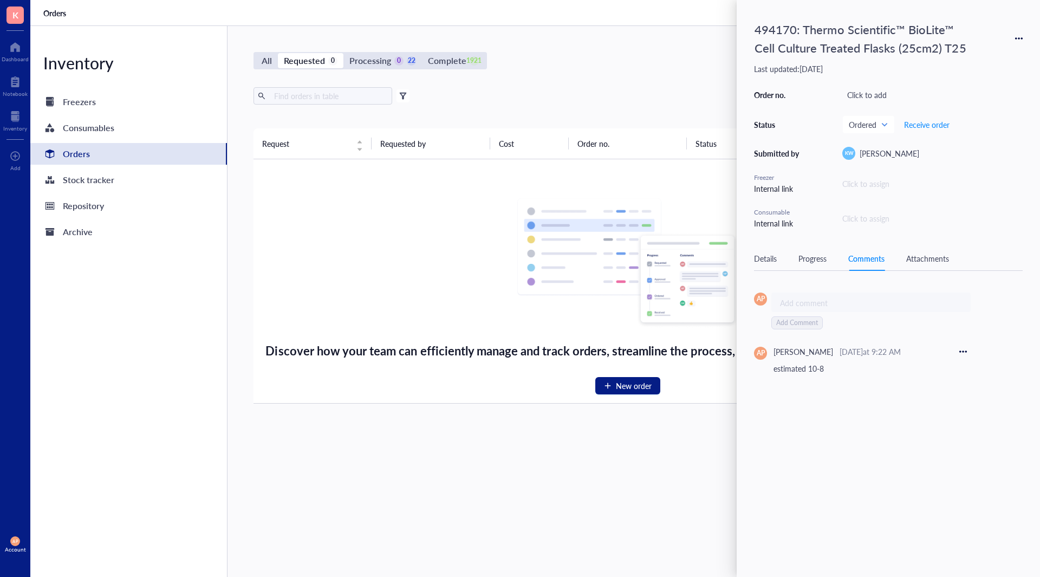
click at [368, 246] on div "Discover how your team can efficiently manage and track orders, streamline the …" at bounding box center [627, 281] width 731 height 226
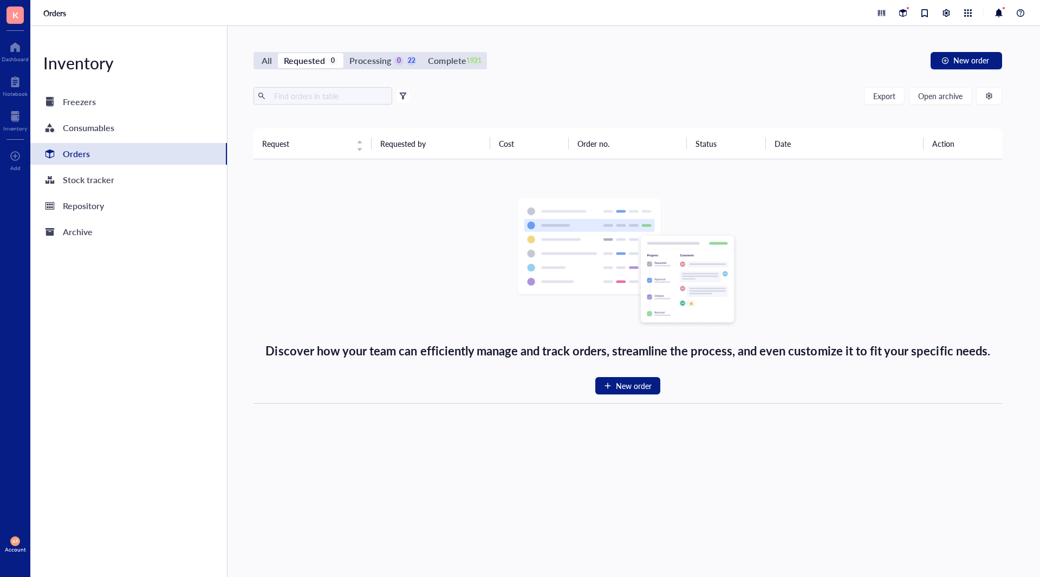
click at [394, 67] on div "Processing 0 22" at bounding box center [382, 60] width 67 height 15
click at [343, 53] on input "Processing 0 22" at bounding box center [343, 53] width 0 height 0
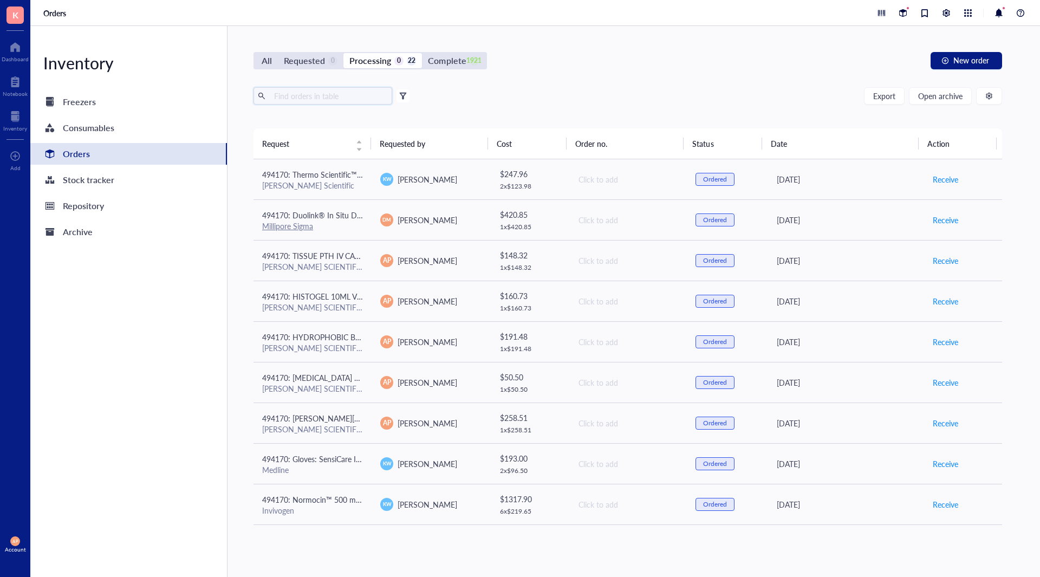
click at [339, 92] on input "text" at bounding box center [329, 96] width 118 height 16
click at [959, 68] on button "New order" at bounding box center [967, 60] width 72 height 17
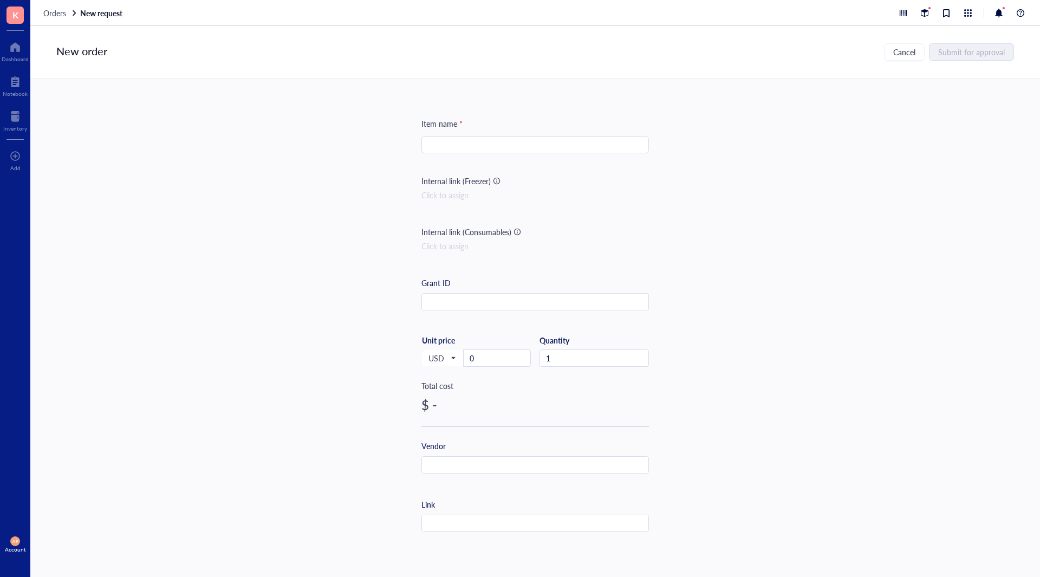
drag, startPoint x: 459, startPoint y: 146, endPoint x: 82, endPoint y: 163, distance: 377.9
click at [458, 145] on input "search" at bounding box center [535, 145] width 215 height 16
click at [465, 151] on input "search" at bounding box center [535, 145] width 215 height 16
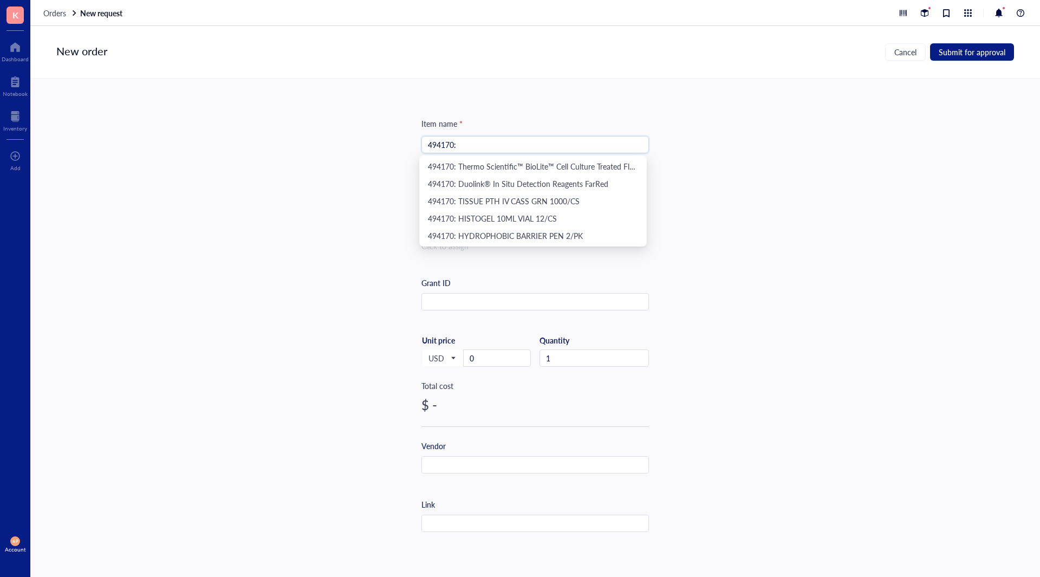
paste input "Fisherbrand™ High Precision Straight Tapered Flat Point Tweezers/Forceps"
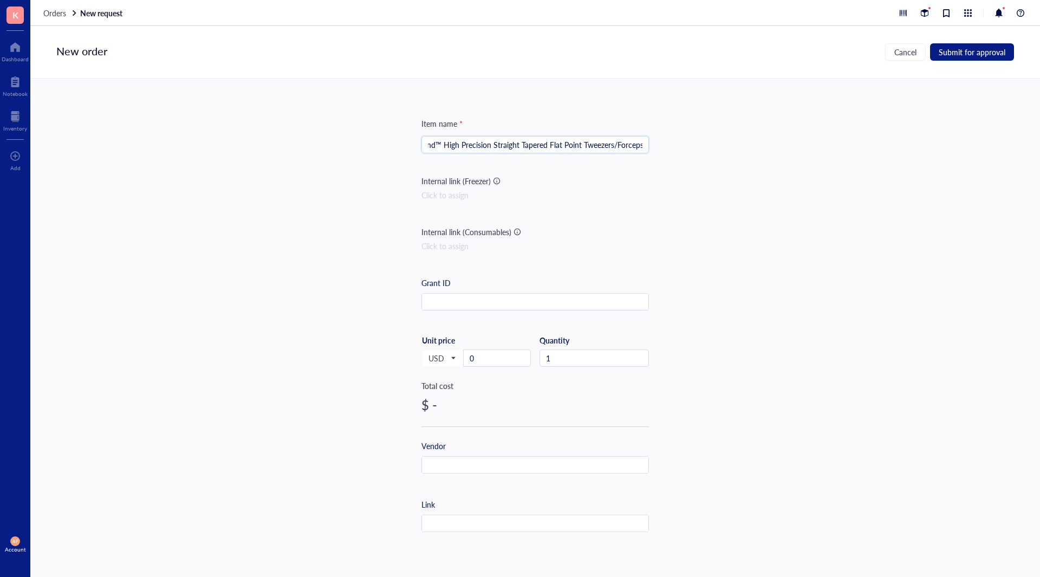
type input "494170: Fisherbrand™ High Precision Straight Tapered Flat Point Tweezers/Forceps"
drag, startPoint x: 857, startPoint y: 320, endPoint x: 724, endPoint y: 300, distance: 134.3
click at [856, 320] on div "Item name * 494170: Fisherbrand™ High Precision Straight Tapered Flat Point Twe…" at bounding box center [535, 316] width 1010 height 475
click at [524, 300] on input "text" at bounding box center [535, 302] width 226 height 17
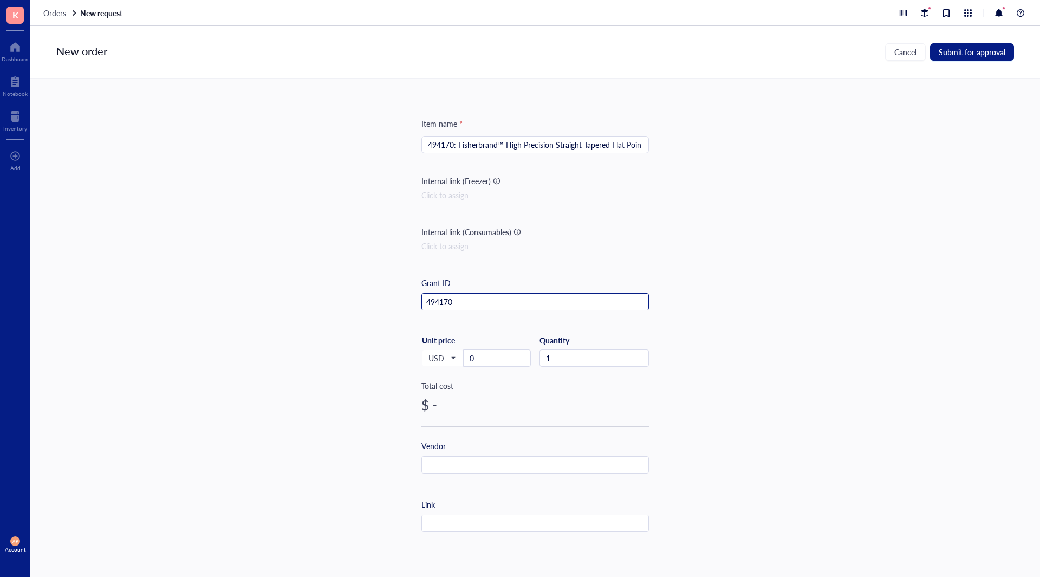
type input "494170"
click at [511, 365] on input "0" at bounding box center [497, 358] width 67 height 16
click at [495, 359] on input "2" at bounding box center [497, 358] width 67 height 16
click at [499, 356] on input "22" at bounding box center [497, 358] width 67 height 16
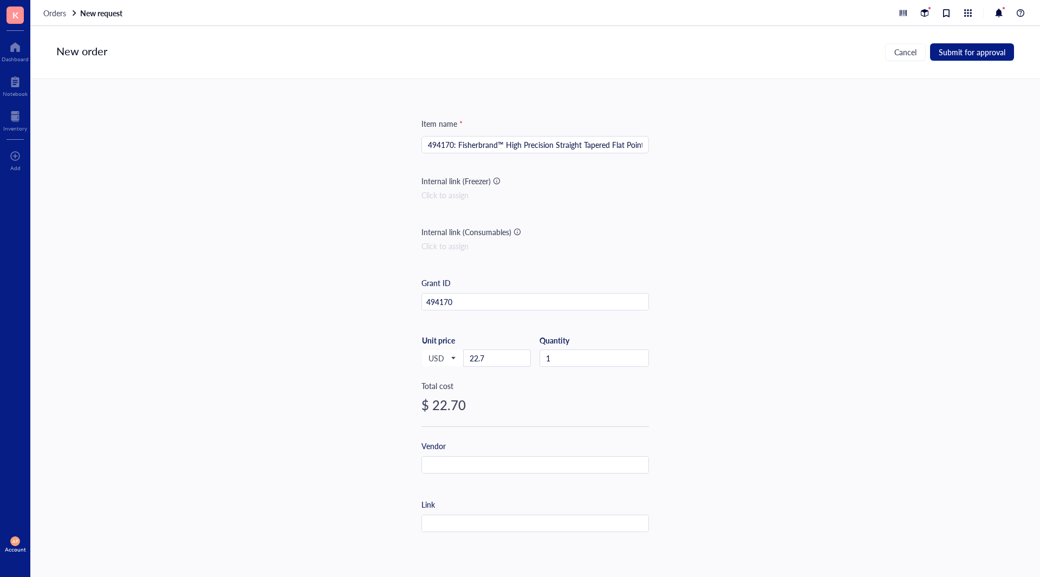
click at [499, 356] on input "22.7" at bounding box center [497, 358] width 67 height 16
drag, startPoint x: 493, startPoint y: 368, endPoint x: 496, endPoint y: 359, distance: 9.1
click at [494, 366] on div "USD Unit price 22.73" at bounding box center [475, 357] width 109 height 44
click at [497, 358] on input "22.73" at bounding box center [497, 358] width 67 height 16
click at [497, 358] on input "22.7" at bounding box center [497, 358] width 67 height 16
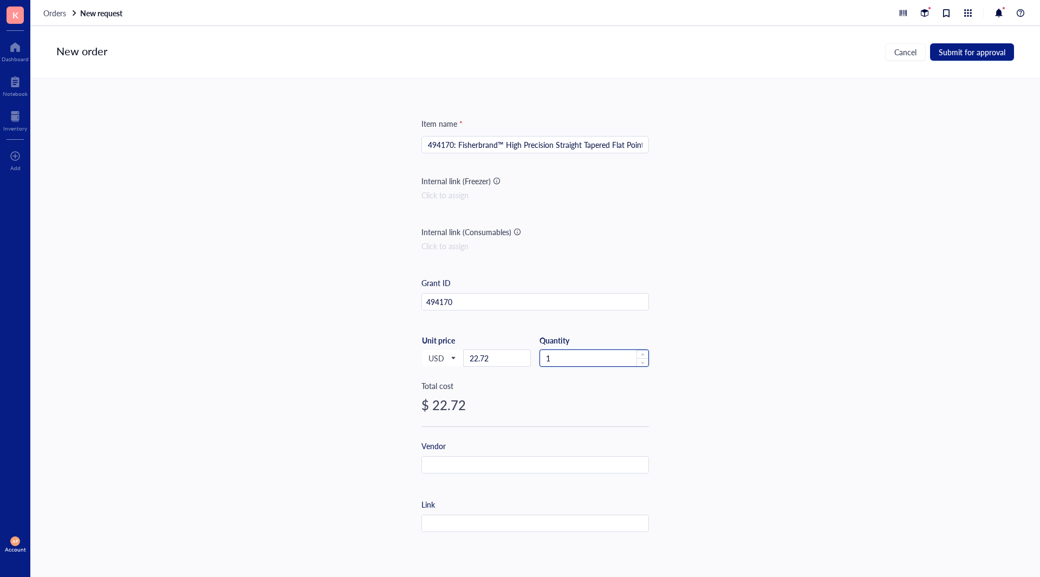
click at [592, 356] on input "1" at bounding box center [594, 358] width 108 height 16
drag, startPoint x: 528, startPoint y: 469, endPoint x: 509, endPoint y: 467, distance: 18.5
click at [526, 469] on input "text" at bounding box center [535, 465] width 226 height 17
click at [516, 462] on input "text" at bounding box center [535, 465] width 226 height 17
click at [488, 464] on input "F" at bounding box center [535, 465] width 226 height 17
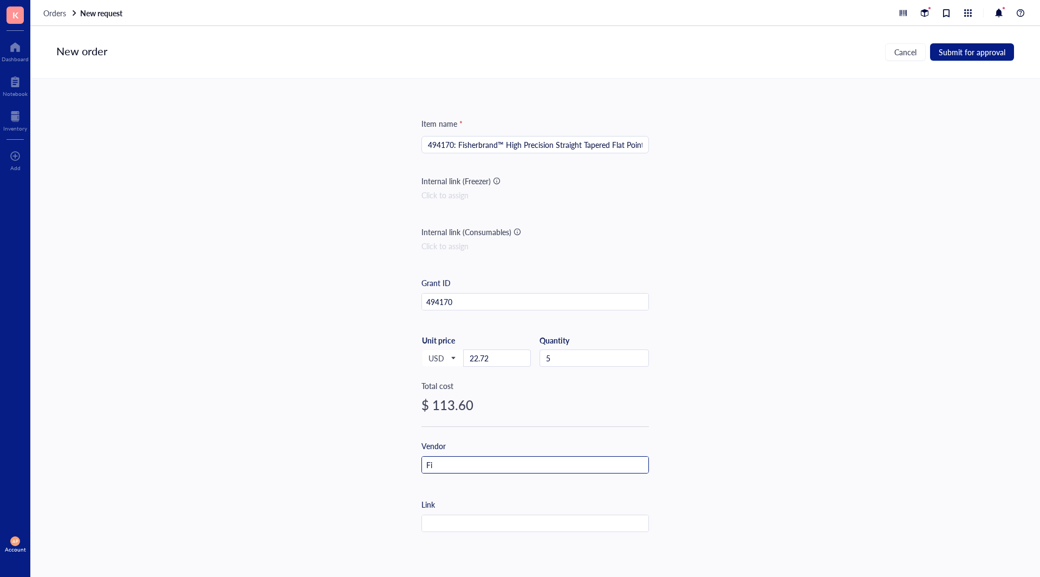
click at [488, 464] on input "Fi" at bounding box center [535, 465] width 226 height 17
click at [488, 464] on input "Fis" at bounding box center [535, 465] width 226 height 17
click at [488, 464] on input "Fish" at bounding box center [535, 465] width 226 height 17
click at [488, 464] on input "e" at bounding box center [535, 465] width 226 height 17
click at [488, 464] on input "F" at bounding box center [535, 465] width 226 height 17
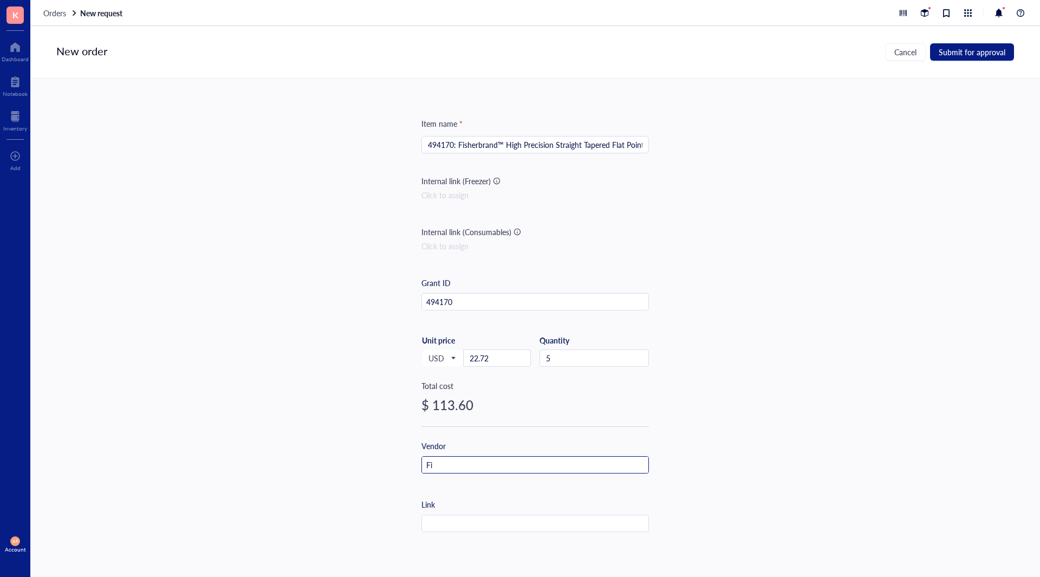
click at [488, 464] on input "Fi" at bounding box center [535, 465] width 226 height 17
click at [488, 464] on input "Fis" at bounding box center [535, 465] width 226 height 17
click at [488, 464] on input "Fisg" at bounding box center [535, 465] width 226 height 17
click at [495, 473] on div "Fis" at bounding box center [535, 464] width 228 height 17
click at [494, 462] on input "Fis" at bounding box center [535, 465] width 226 height 17
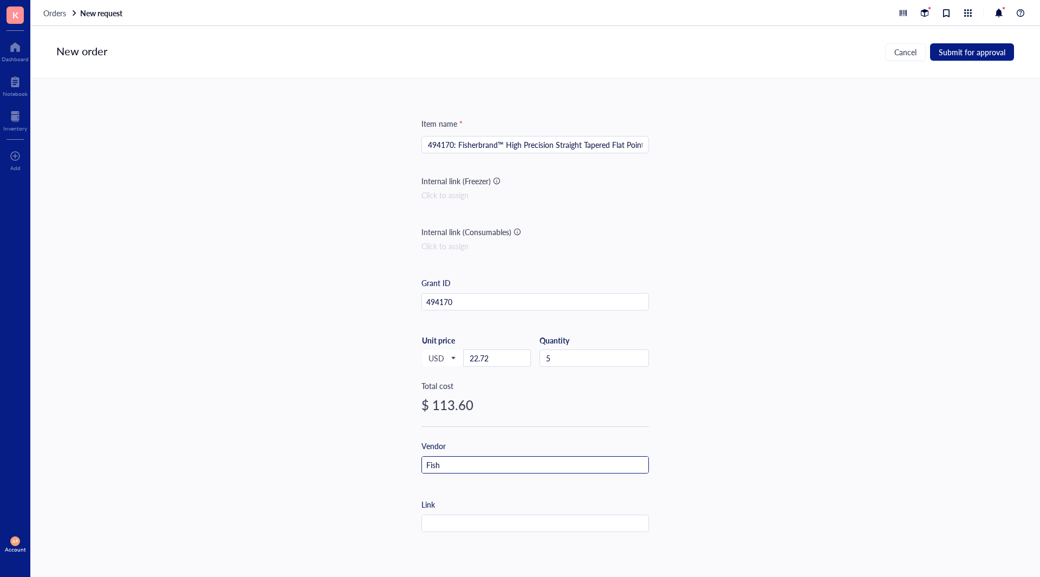
click at [493, 462] on input "Fish" at bounding box center [535, 465] width 226 height 17
click at [485, 467] on input "Fish" at bounding box center [535, 465] width 226 height 17
click at [485, 467] on input "Fishe" at bounding box center [535, 465] width 226 height 17
click at [483, 518] on input "text" at bounding box center [535, 523] width 226 height 17
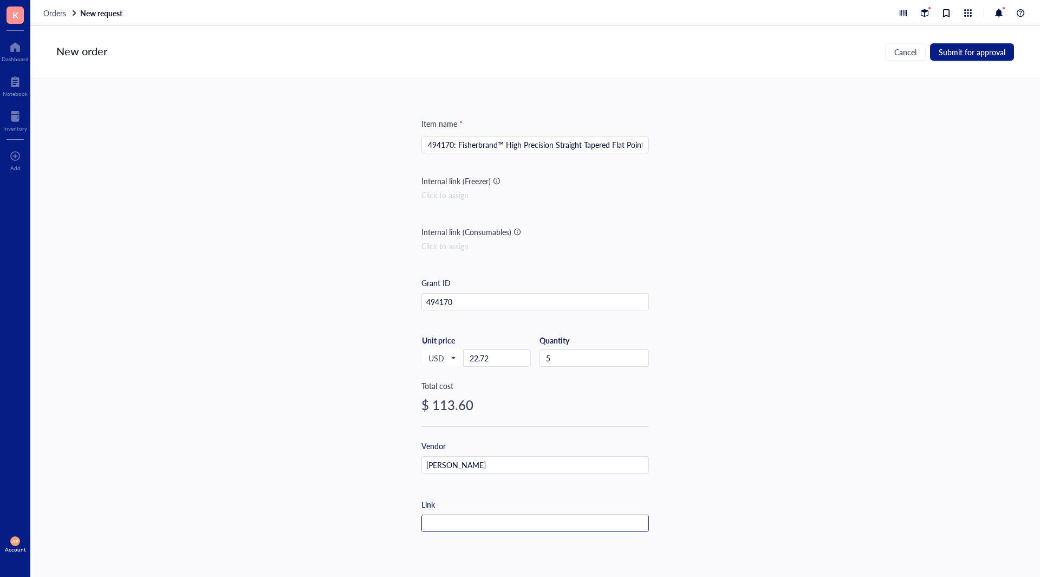
paste input "[URL][DOMAIN_NAME][DOMAIN_NAME]"
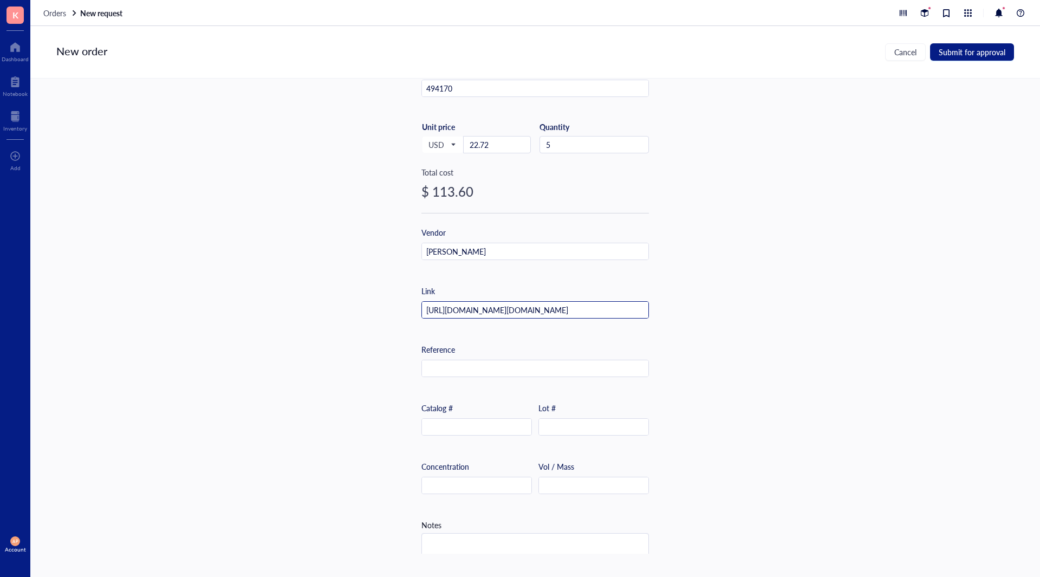
scroll to position [217, 0]
type input "[URL][DOMAIN_NAME][DOMAIN_NAME]"
click at [461, 414] on div "Catalog #" at bounding box center [476, 416] width 111 height 34
click at [460, 421] on input "text" at bounding box center [476, 423] width 109 height 17
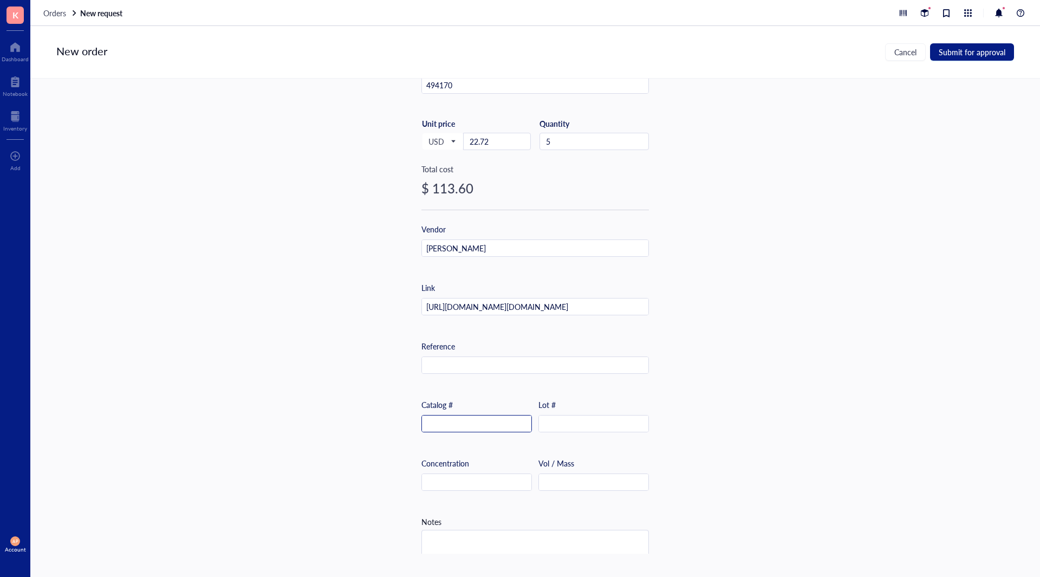
click at [489, 425] on input "text" at bounding box center [476, 423] width 109 height 17
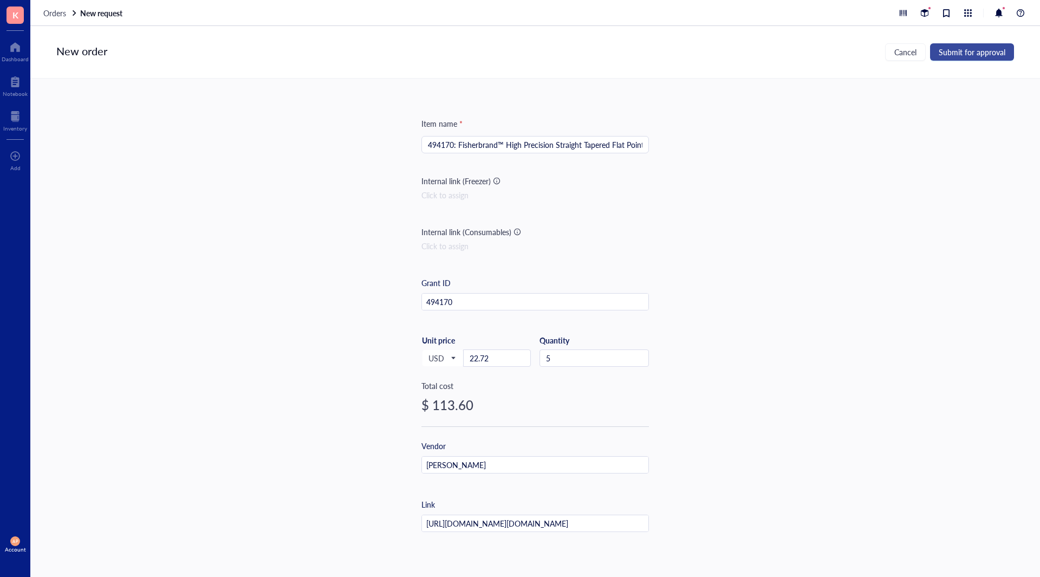
click at [962, 48] on span "Submit for approval" at bounding box center [972, 52] width 67 height 9
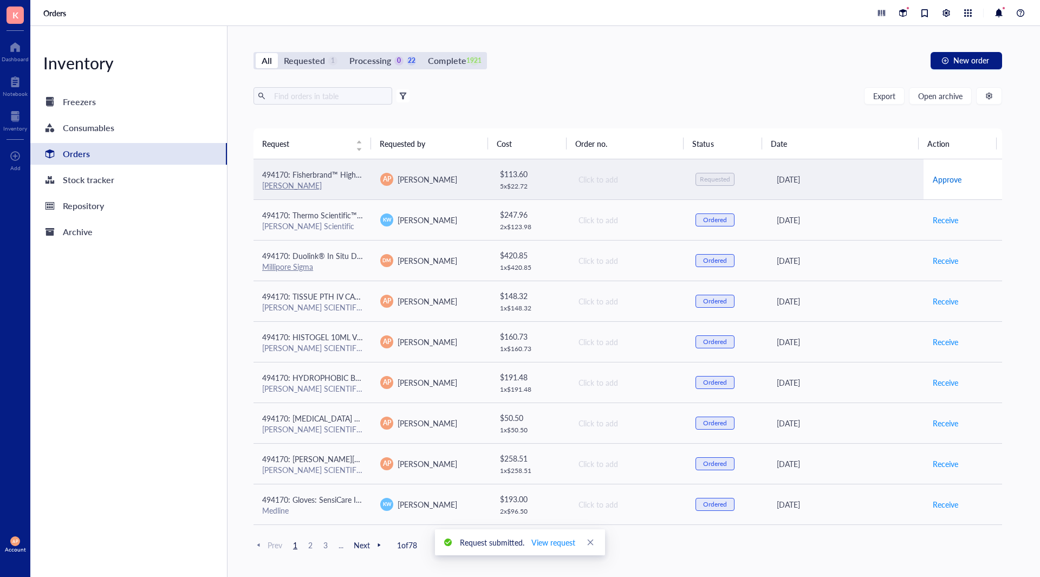
click at [946, 181] on span "Approve" at bounding box center [947, 179] width 29 height 12
click at [946, 181] on span "Place order" at bounding box center [951, 179] width 37 height 12
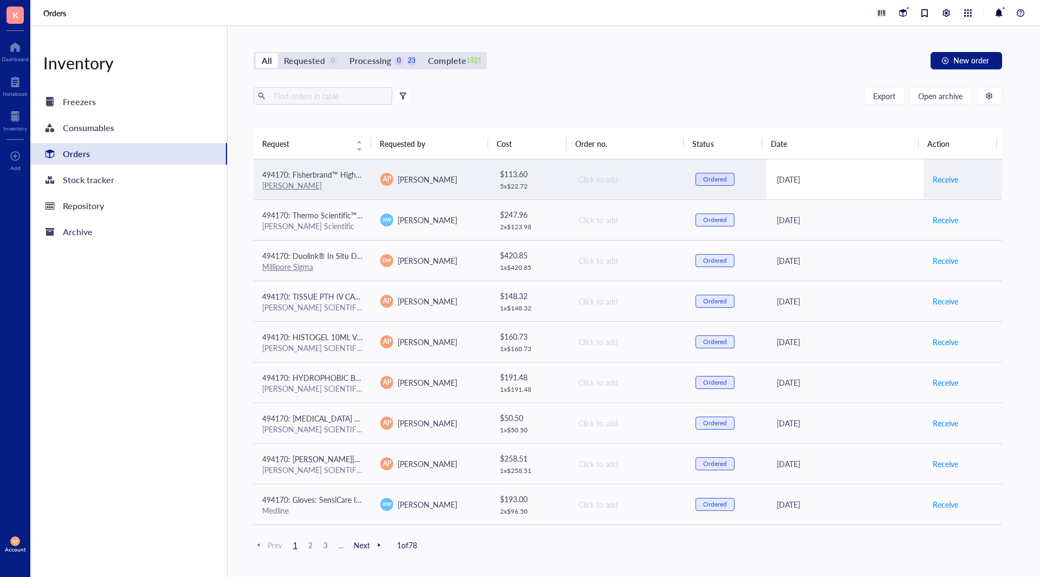
click at [849, 175] on div "[DATE]" at bounding box center [846, 179] width 138 height 12
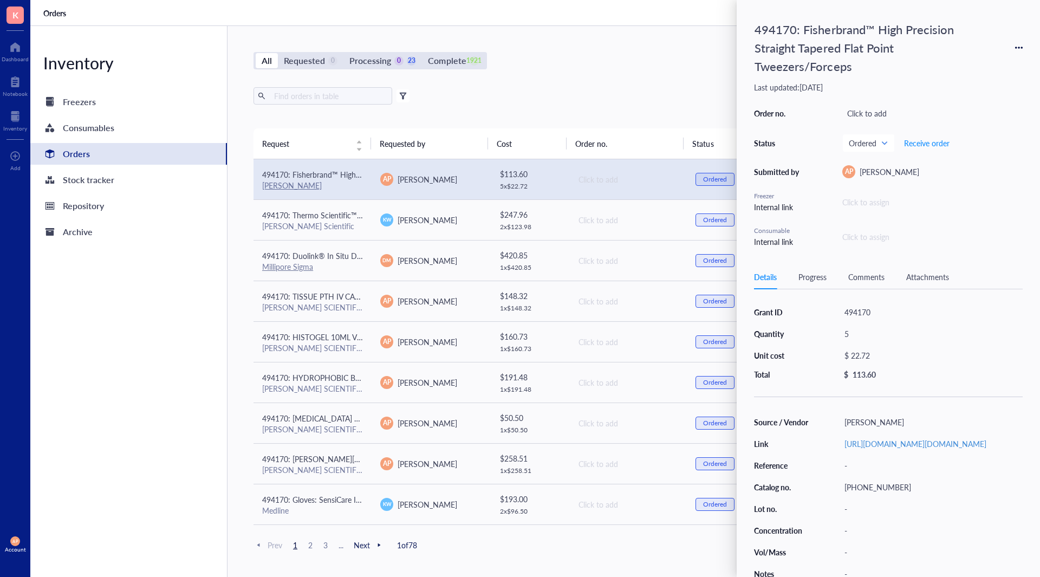
click at [843, 278] on div "Details Progress Comments Attachments" at bounding box center [888, 277] width 269 height 24
click at [874, 285] on div "Details Progress Comments Attachments" at bounding box center [888, 277] width 269 height 24
click at [873, 282] on div "Comments" at bounding box center [866, 277] width 36 height 12
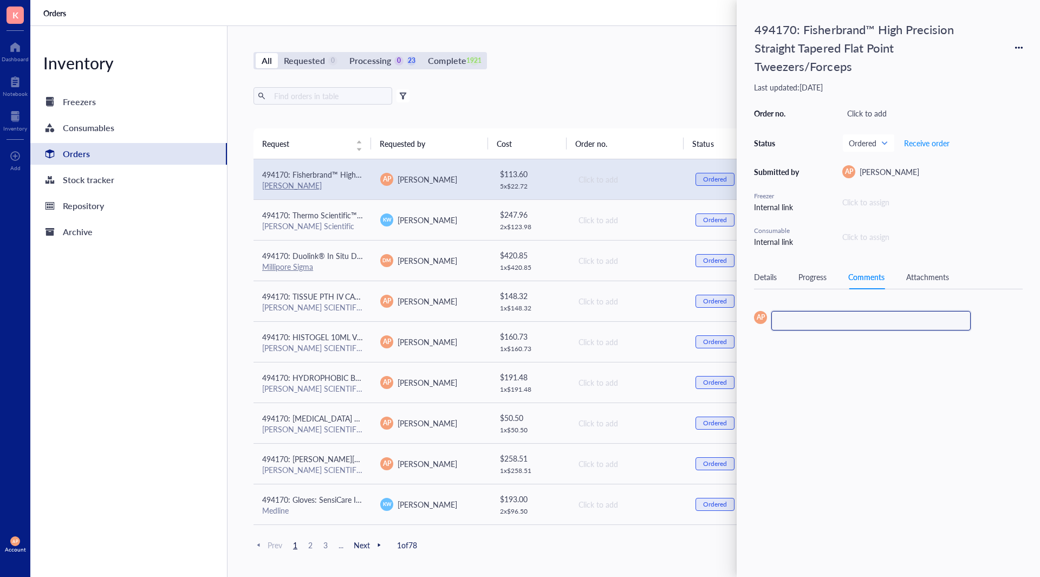
click at [850, 326] on div "﻿" at bounding box center [867, 321] width 172 height 11
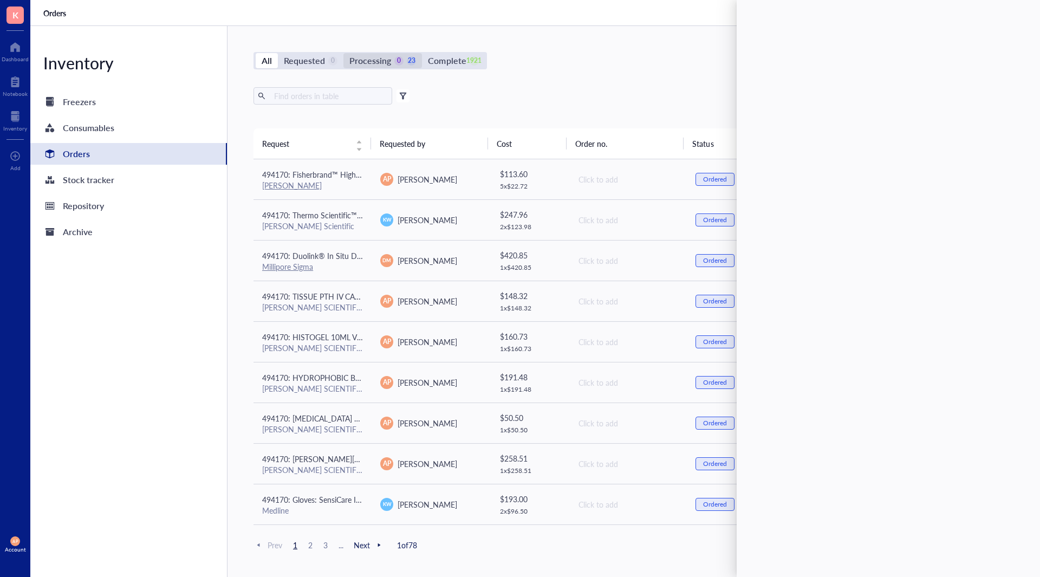
click at [394, 63] on div "0" at bounding box center [398, 60] width 9 height 9
click at [343, 53] on input "Processing 0 23" at bounding box center [343, 53] width 0 height 0
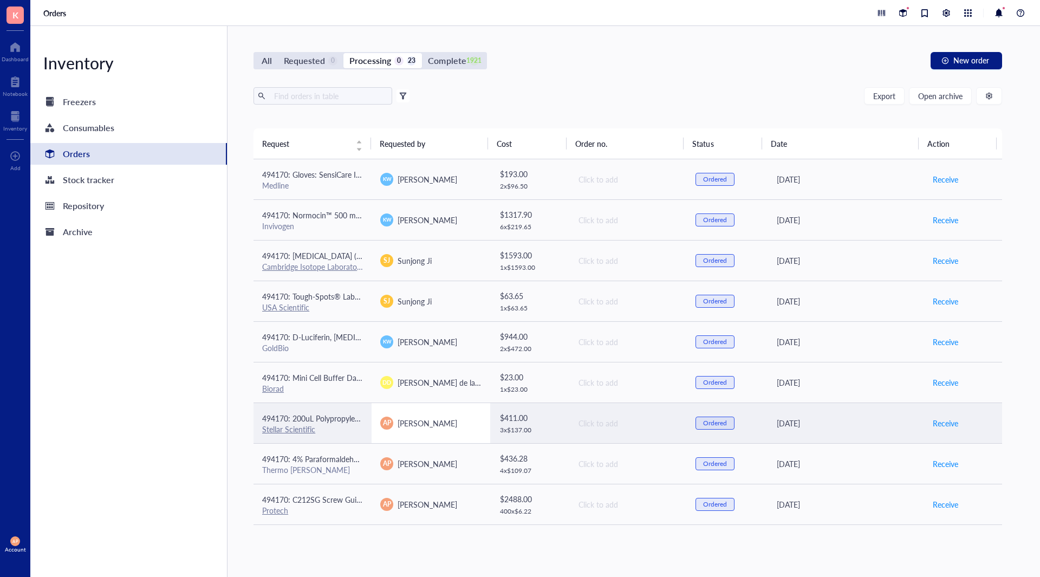
scroll to position [568, 0]
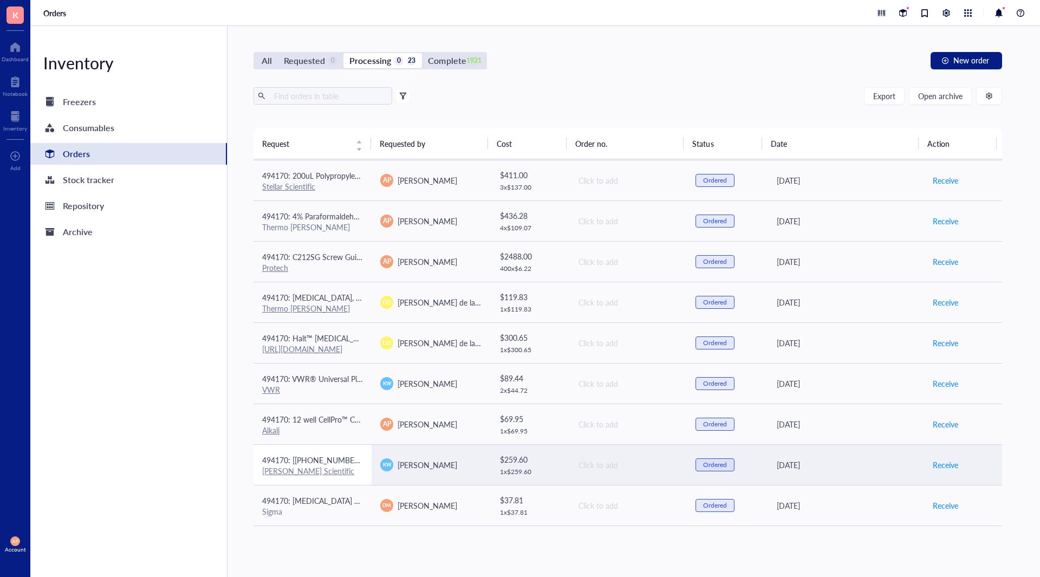
click at [350, 461] on span "494170: [[PHONE_NUMBER]] 25 mL individually wrapped resevoirs" at bounding box center [375, 459] width 227 height 11
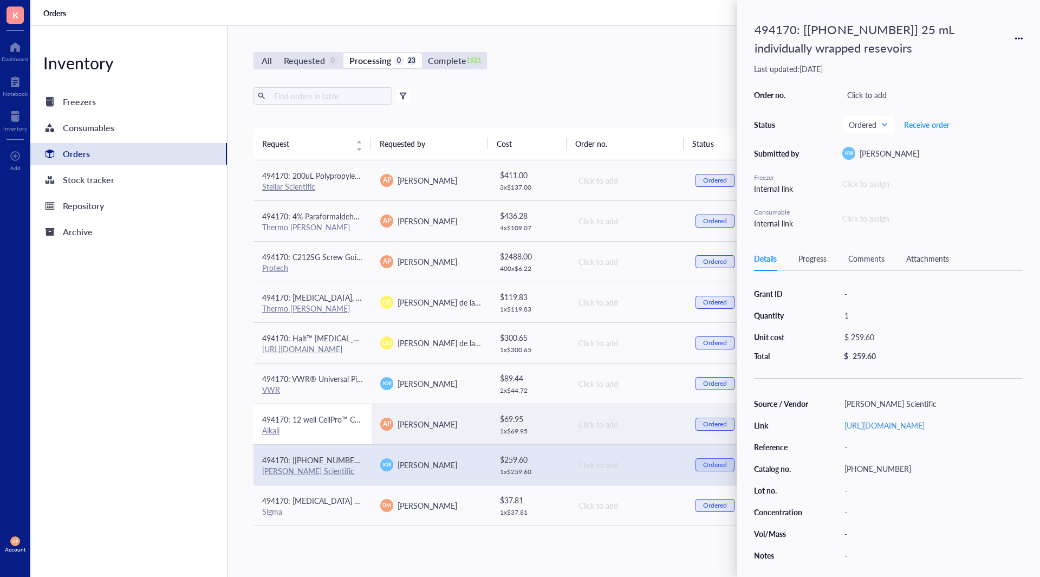
click at [330, 408] on td "494170: 12 well CellPro™ Cell Culture Plates with Lids, Flat Bottom, Sterile Al…" at bounding box center [313, 424] width 118 height 41
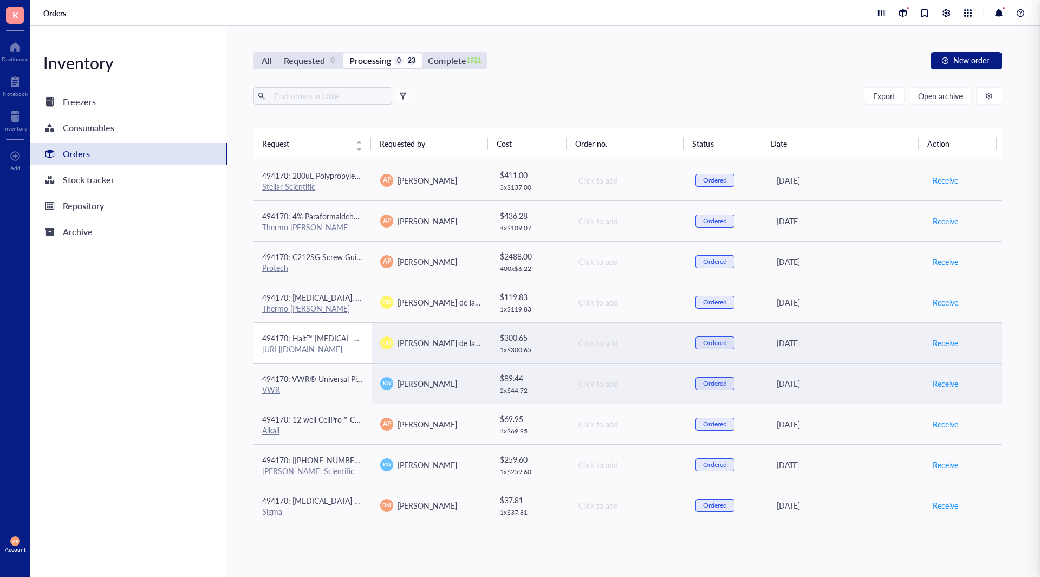
drag, startPoint x: 314, startPoint y: 371, endPoint x: 321, endPoint y: 347, distance: 24.9
click at [315, 371] on td "494170: VWR® Universal Pipette Tips (200uL) VWR" at bounding box center [313, 383] width 118 height 41
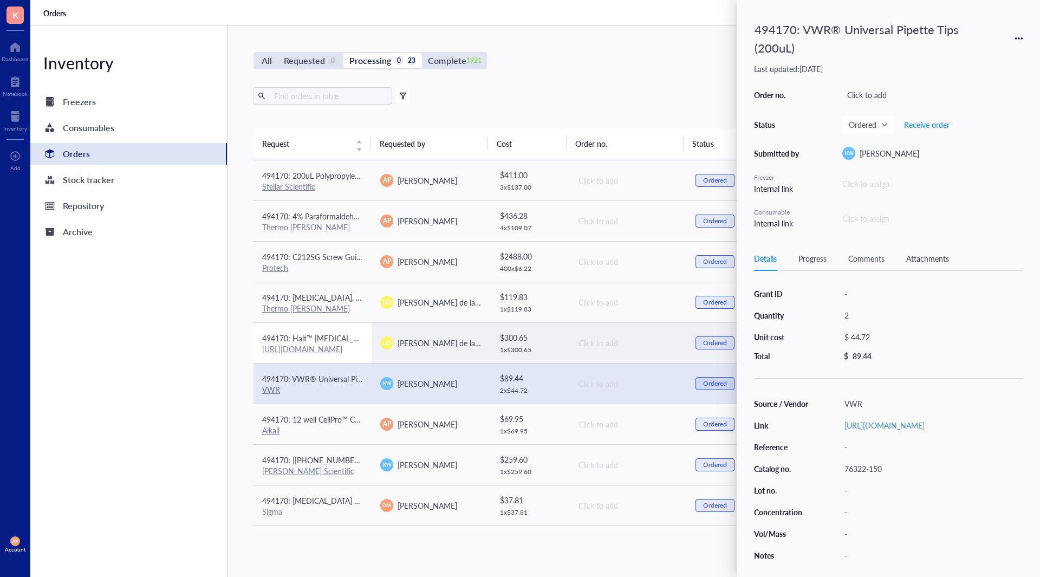
click at [328, 334] on span "494170: Halt™ [MEDICAL_DATA] and Phosphatase Inhibitor Cocktail (100X)" at bounding box center [389, 338] width 255 height 11
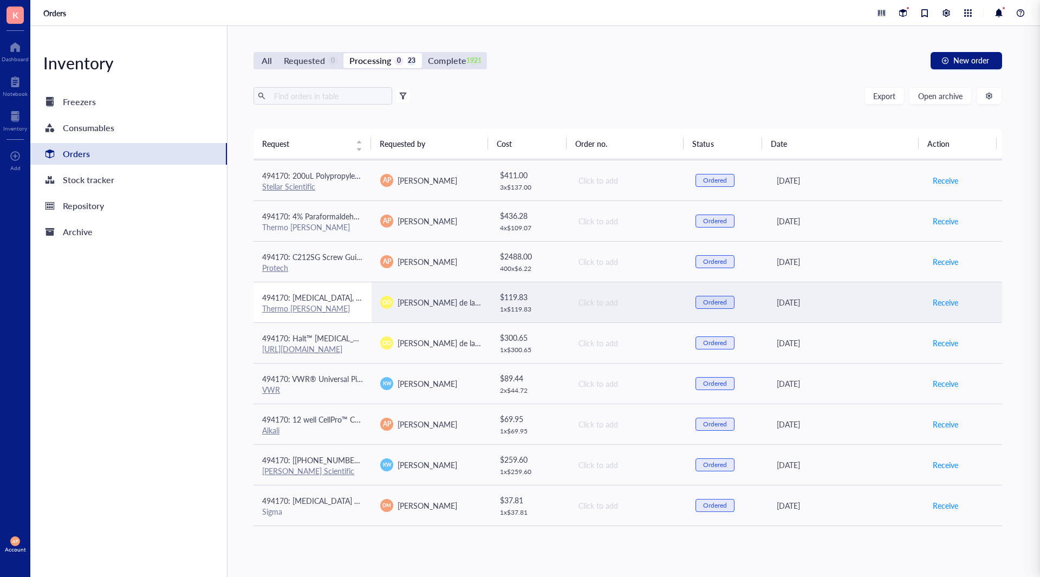
click at [328, 314] on td "494170: [MEDICAL_DATA], 99.6%, ACS reagent, meets the requirements of Reag.Ph.E…" at bounding box center [313, 302] width 118 height 41
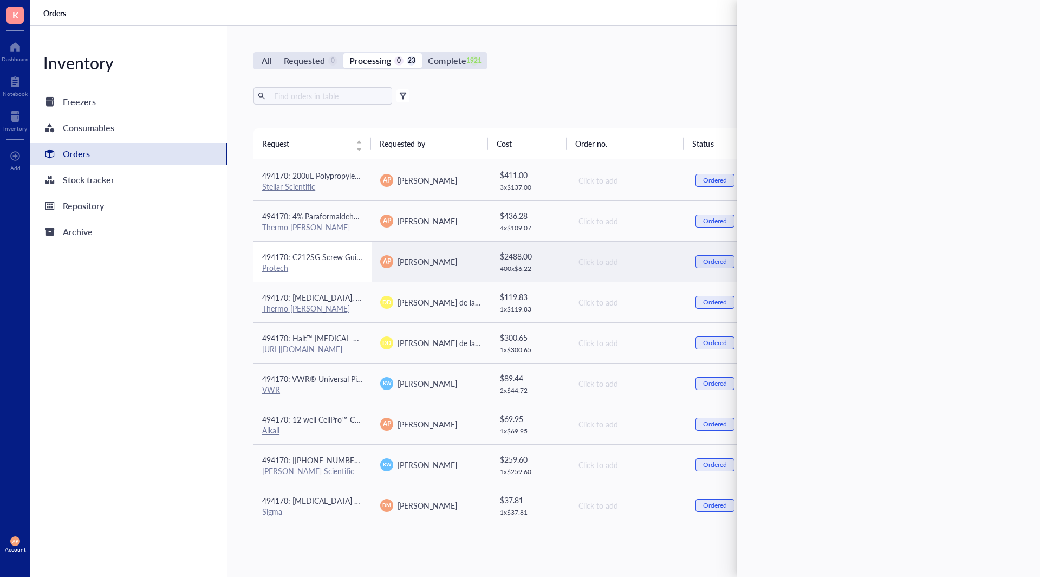
drag, startPoint x: 317, startPoint y: 262, endPoint x: 301, endPoint y: 245, distance: 23.8
click at [306, 264] on div "494170: C212SG Screw Guide With 020" (.51mm) Hole 1/16" Protech" at bounding box center [312, 262] width 101 height 22
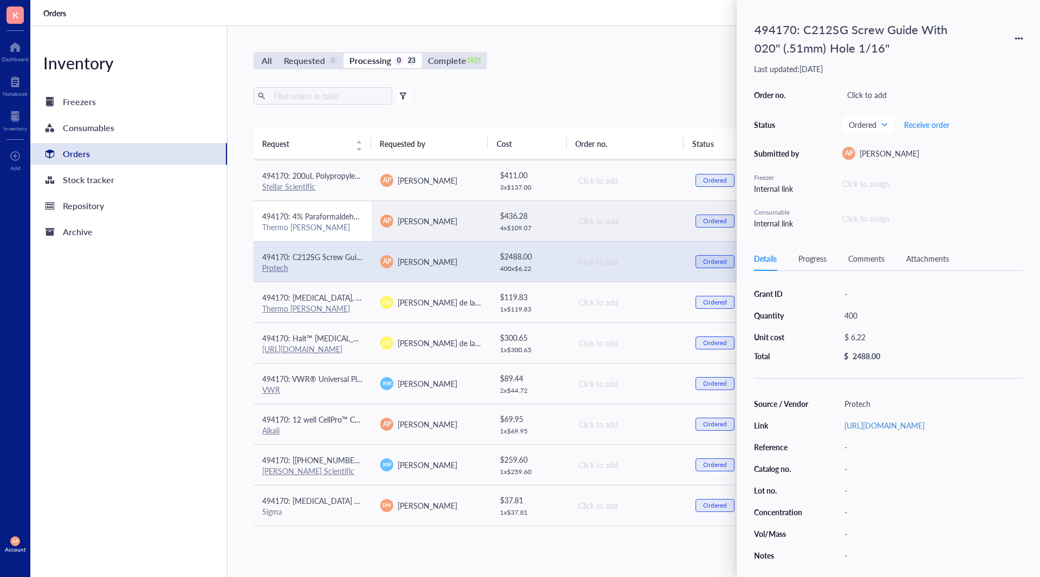
click at [311, 211] on span "494170: 4% Paraformaldehyde in PBS 1 L" at bounding box center [332, 216] width 140 height 11
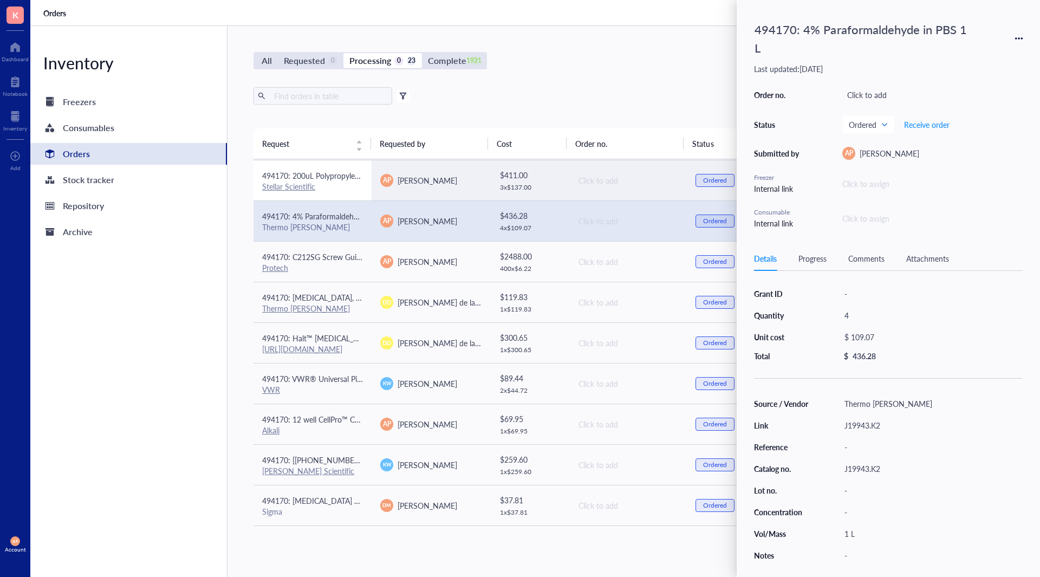
click at [343, 180] on span "494170: 200uL Polypropylene Gel Loading Tips For Universal Pipettes, RNase and …" at bounding box center [494, 175] width 465 height 11
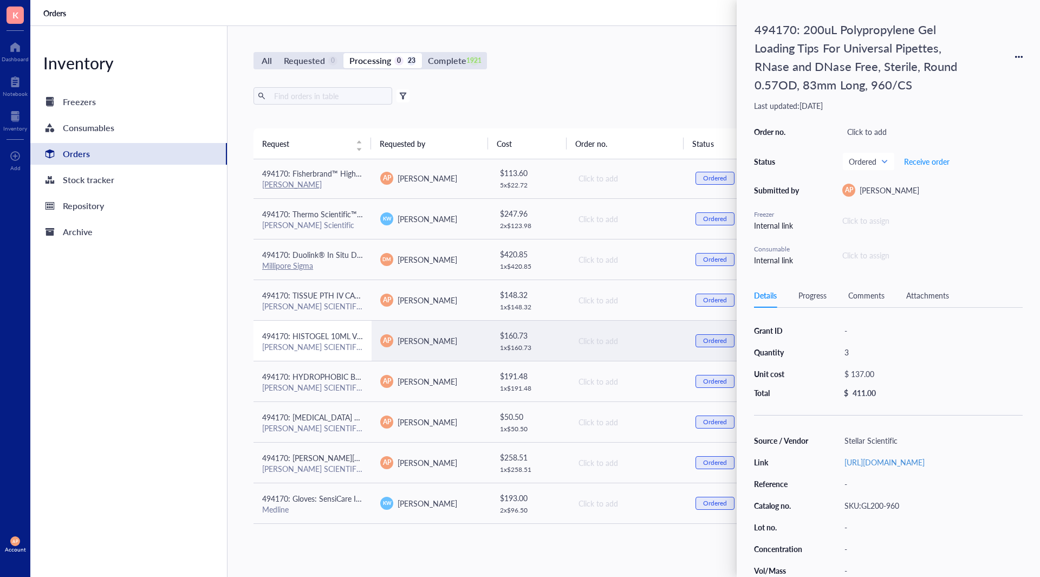
scroll to position [0, 0]
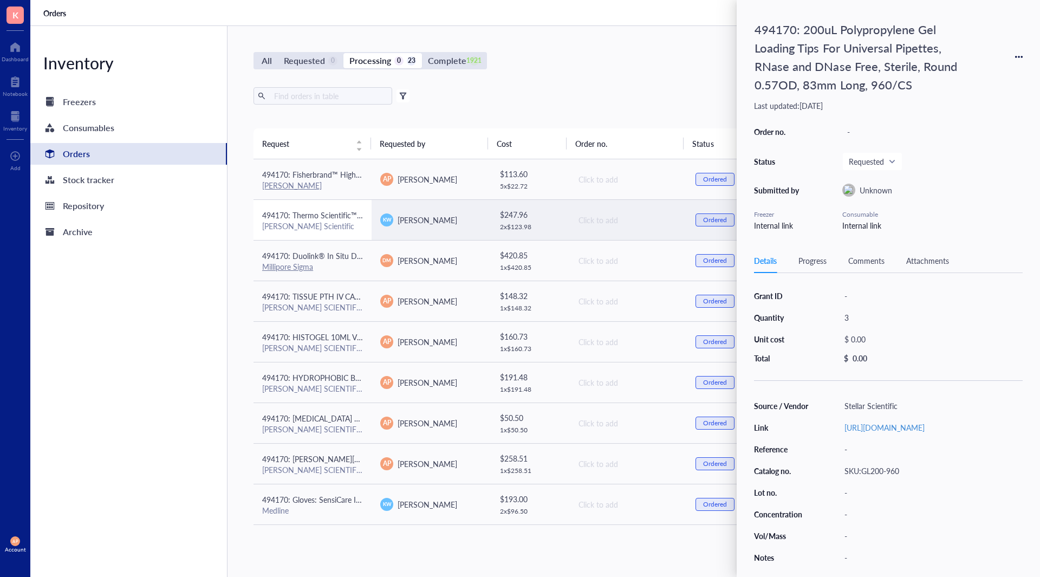
click at [343, 229] on div "[PERSON_NAME] Scientific" at bounding box center [312, 226] width 101 height 10
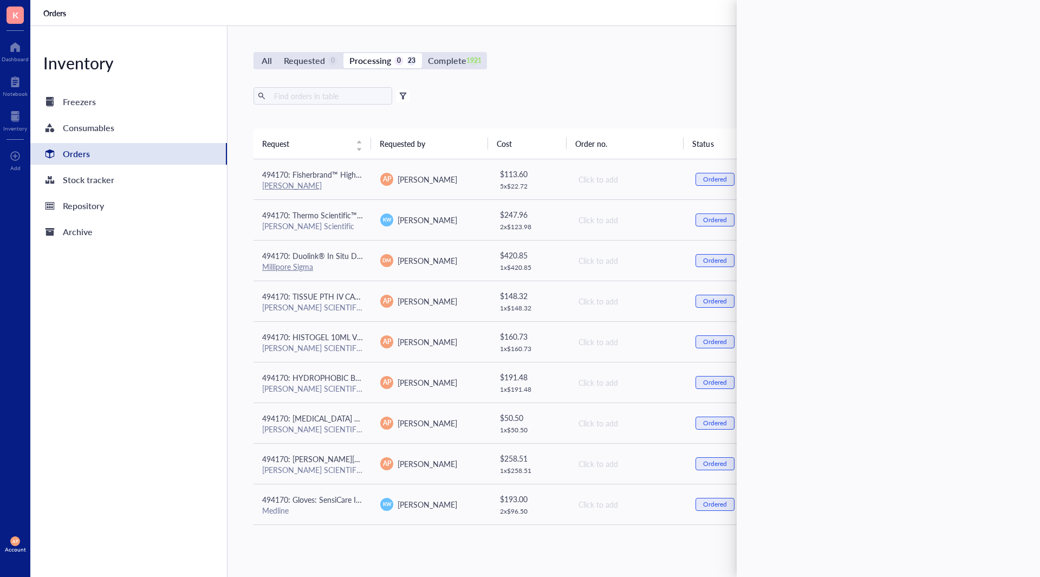
click at [144, 354] on div "Inventory Freezers Consumables Orders Stock tracker Repository Archive" at bounding box center [128, 301] width 197 height 551
